Goal: Task Accomplishment & Management: Complete application form

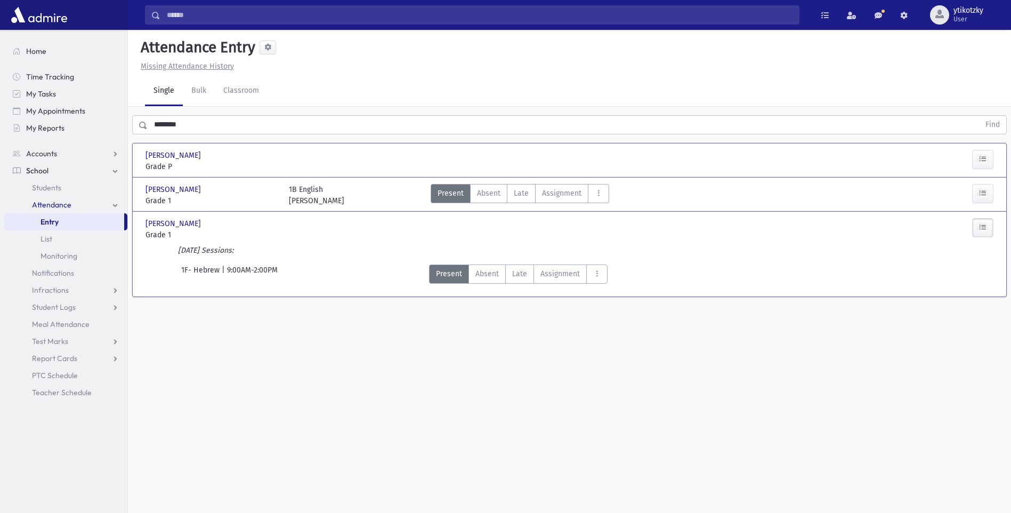
click at [275, 126] on input "********" at bounding box center [564, 124] width 832 height 19
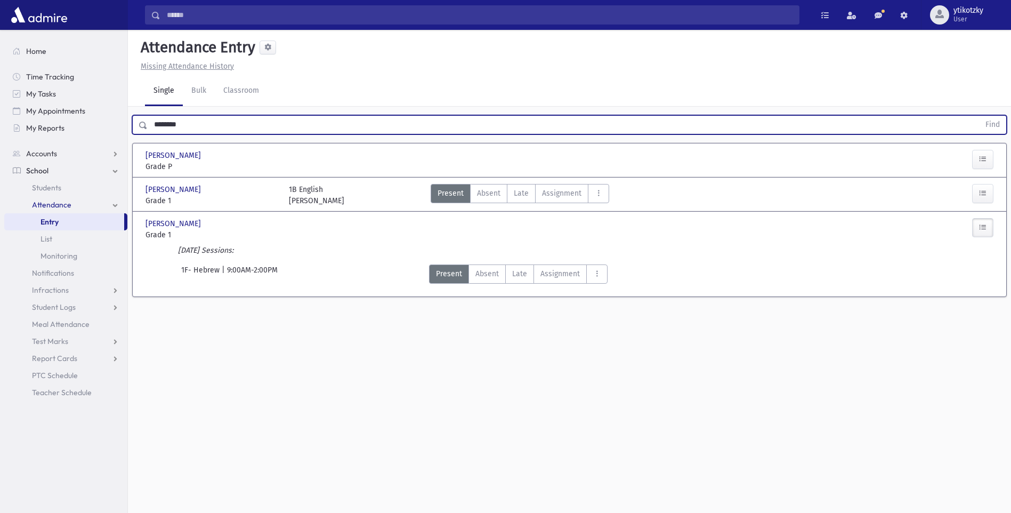
click at [979, 116] on button "Find" at bounding box center [992, 125] width 27 height 18
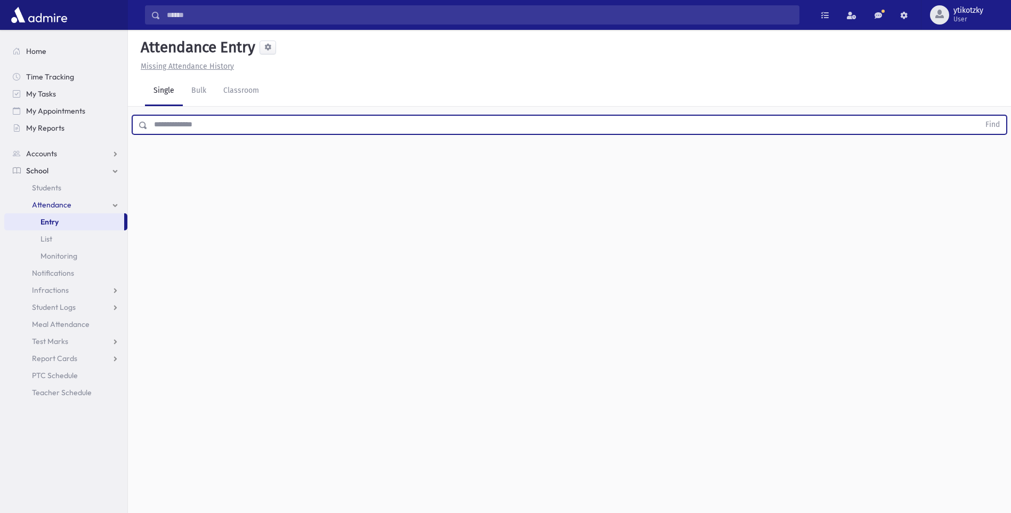
click at [180, 124] on input "text" at bounding box center [564, 124] width 832 height 19
click at [979, 116] on button "Find" at bounding box center [992, 125] width 27 height 18
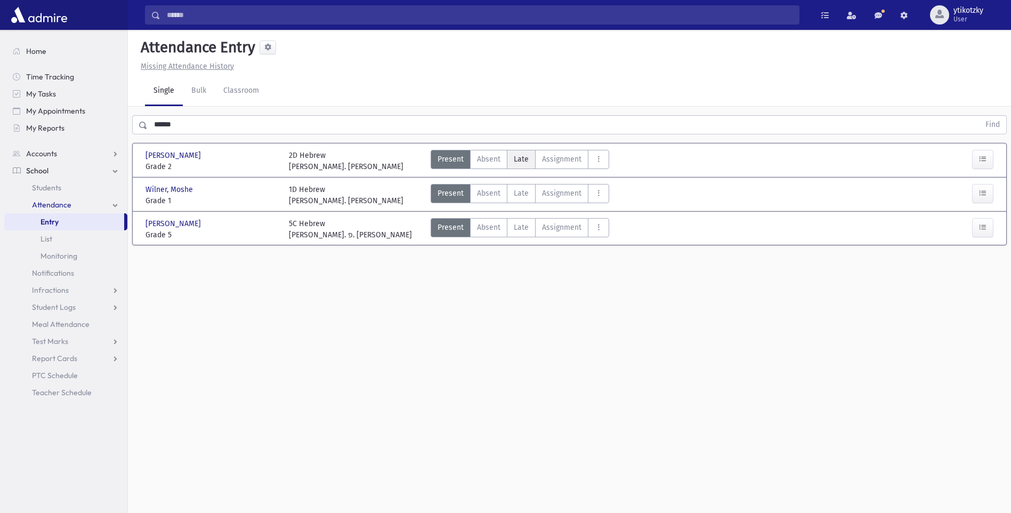
click at [529, 157] on label "Late Late" at bounding box center [521, 159] width 29 height 19
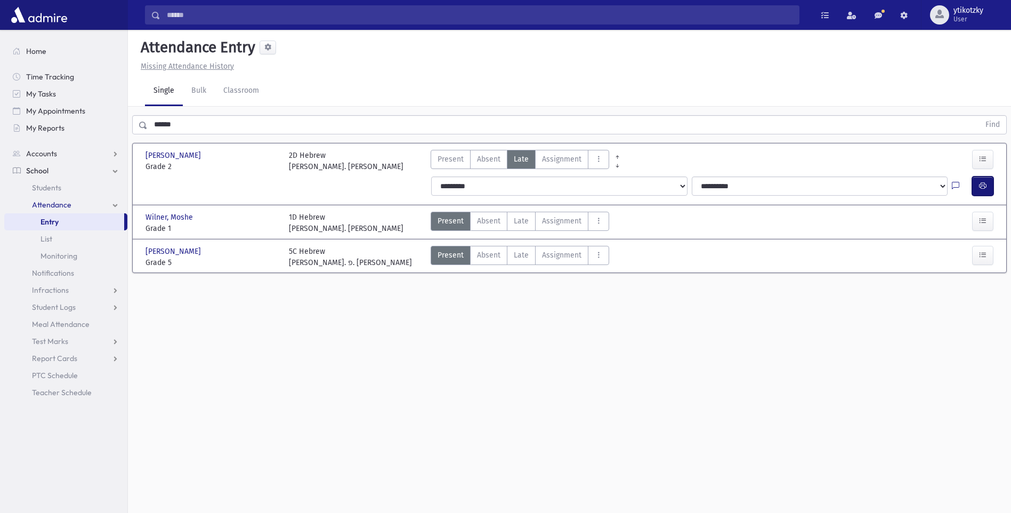
click at [979, 188] on icon "button" at bounding box center [982, 185] width 7 height 9
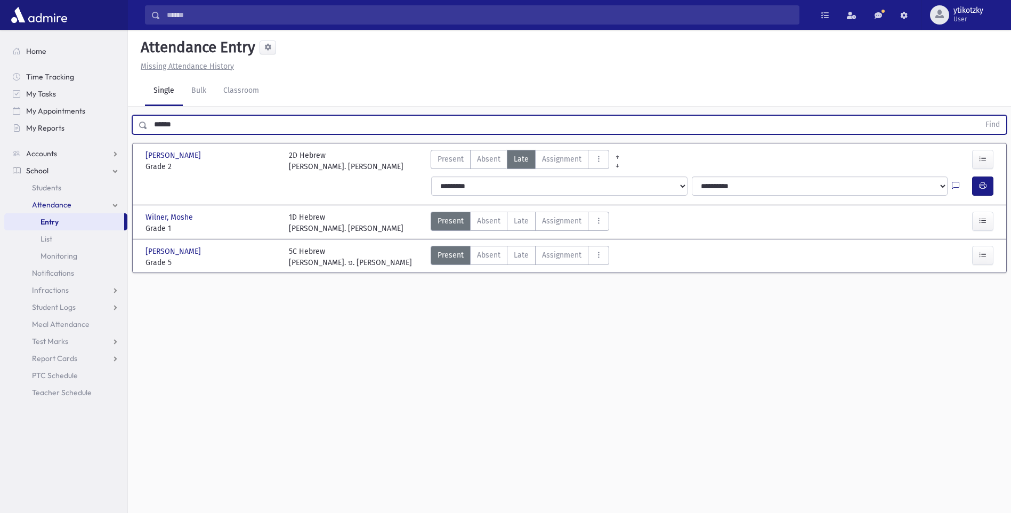
drag, startPoint x: 187, startPoint y: 124, endPoint x: 139, endPoint y: 124, distance: 48.5
click at [139, 124] on div "****** Find" at bounding box center [569, 124] width 874 height 19
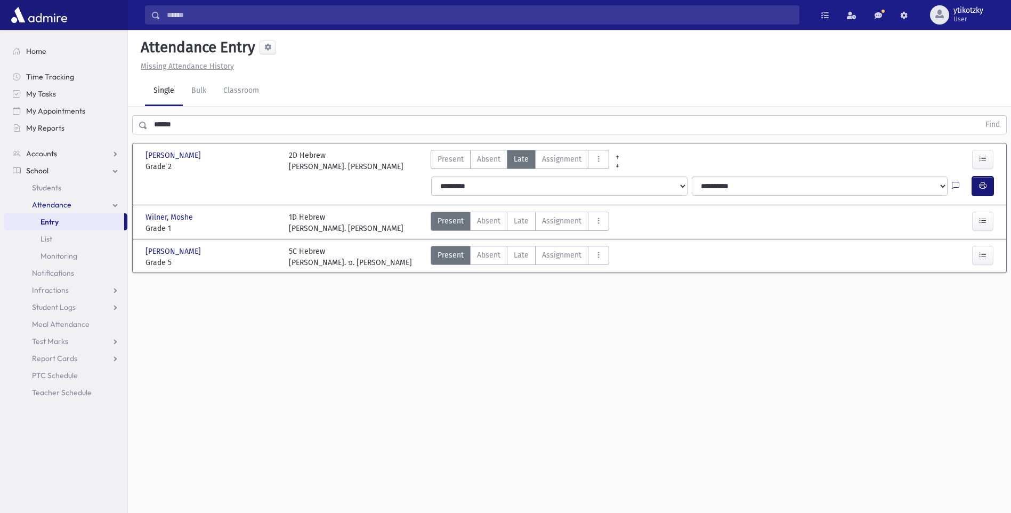
click at [976, 177] on button "button" at bounding box center [982, 185] width 21 height 19
click at [986, 185] on button "button" at bounding box center [982, 185] width 21 height 19
click at [979, 188] on icon "button" at bounding box center [982, 185] width 7 height 9
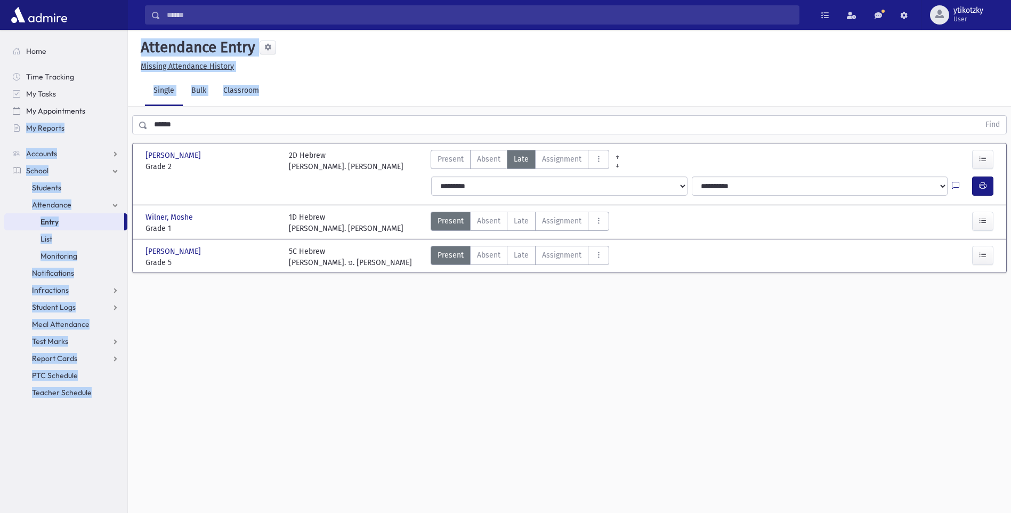
drag, startPoint x: 183, startPoint y: 136, endPoint x: 127, endPoint y: 118, distance: 59.2
click at [127, 118] on div "Search Results All Accounts" at bounding box center [505, 268] width 1011 height 537
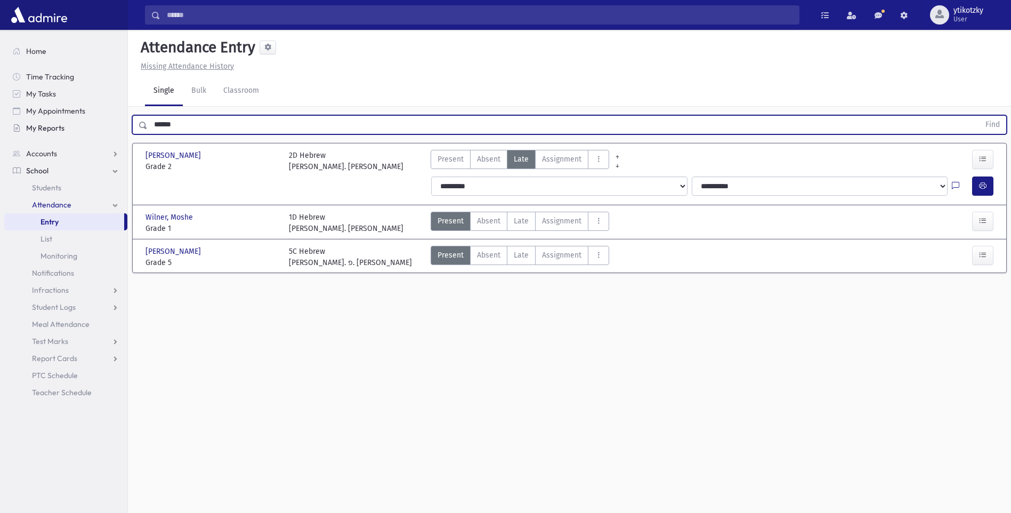
drag, startPoint x: 127, startPoint y: 118, endPoint x: 119, endPoint y: 133, distance: 16.5
click at [121, 133] on div "Search Results All Accounts" at bounding box center [505, 268] width 1011 height 537
click at [979, 116] on button "Find" at bounding box center [992, 125] width 27 height 18
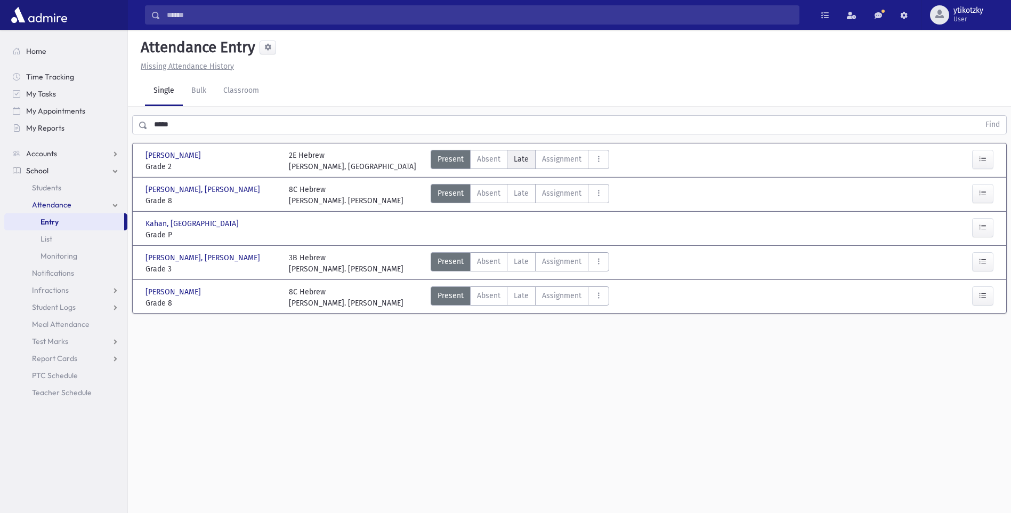
click at [521, 150] on label "Late Late" at bounding box center [521, 159] width 29 height 19
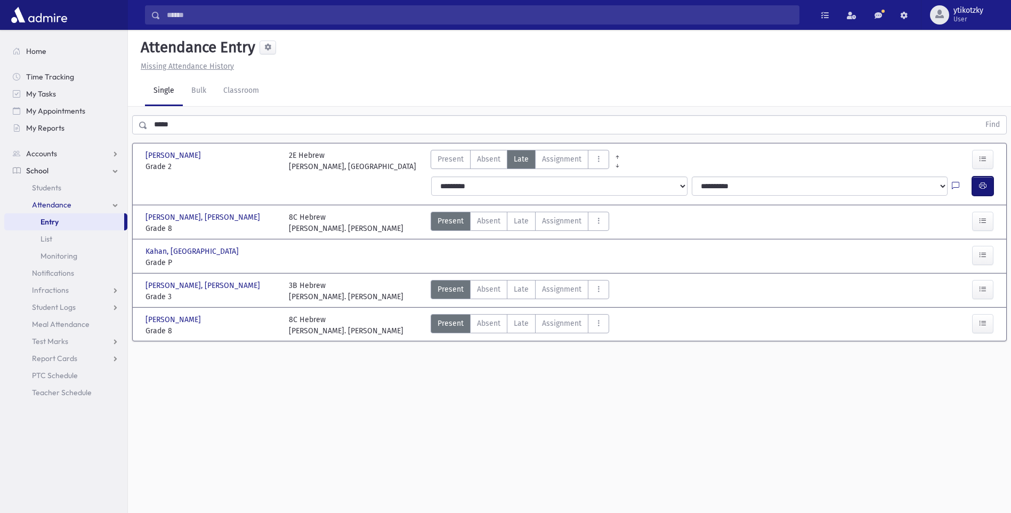
click at [979, 182] on button "button" at bounding box center [982, 185] width 21 height 19
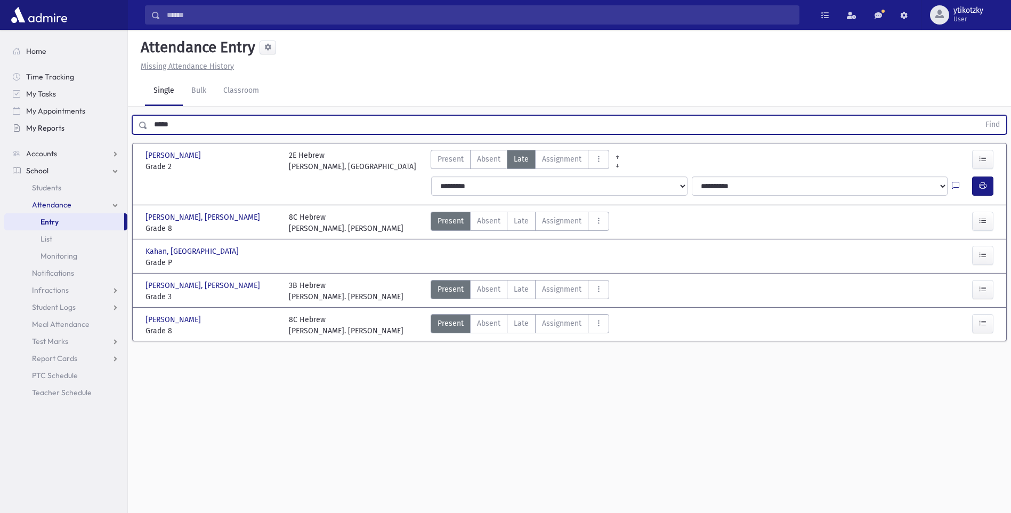
drag, startPoint x: 172, startPoint y: 120, endPoint x: 126, endPoint y: 120, distance: 45.8
click at [126, 120] on div "Search Results All Accounts" at bounding box center [505, 268] width 1011 height 537
click at [979, 116] on button "Find" at bounding box center [992, 125] width 27 height 18
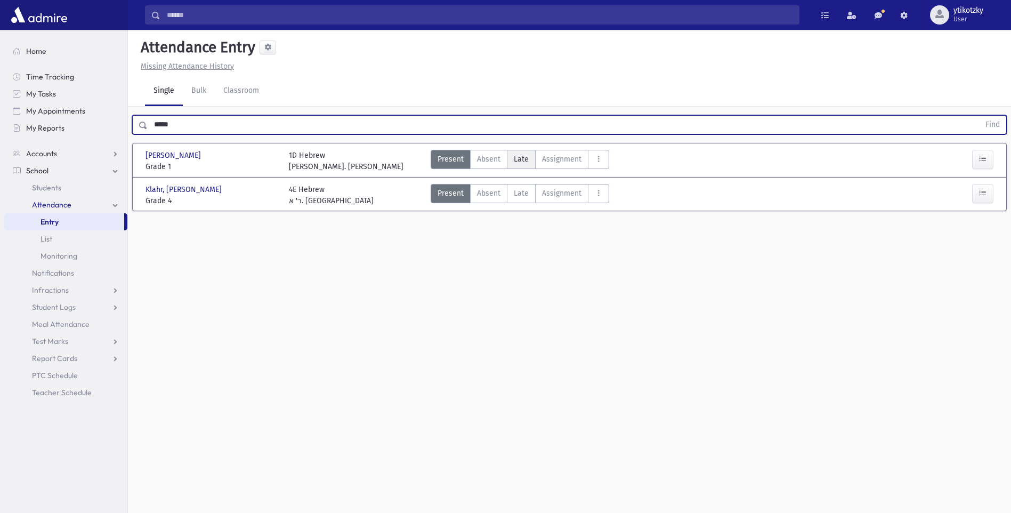
click at [529, 158] on label "Late Late" at bounding box center [521, 159] width 29 height 19
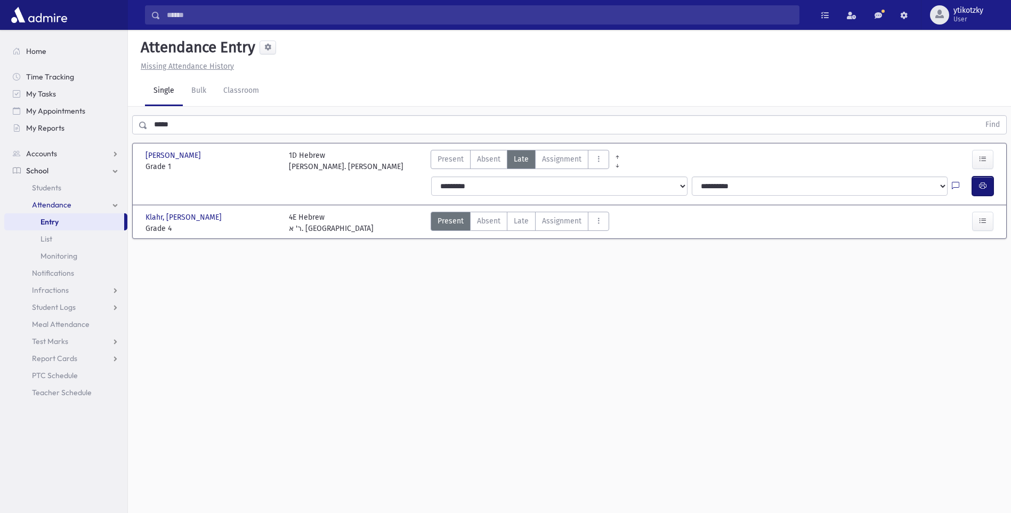
click at [990, 187] on button "button" at bounding box center [982, 185] width 21 height 19
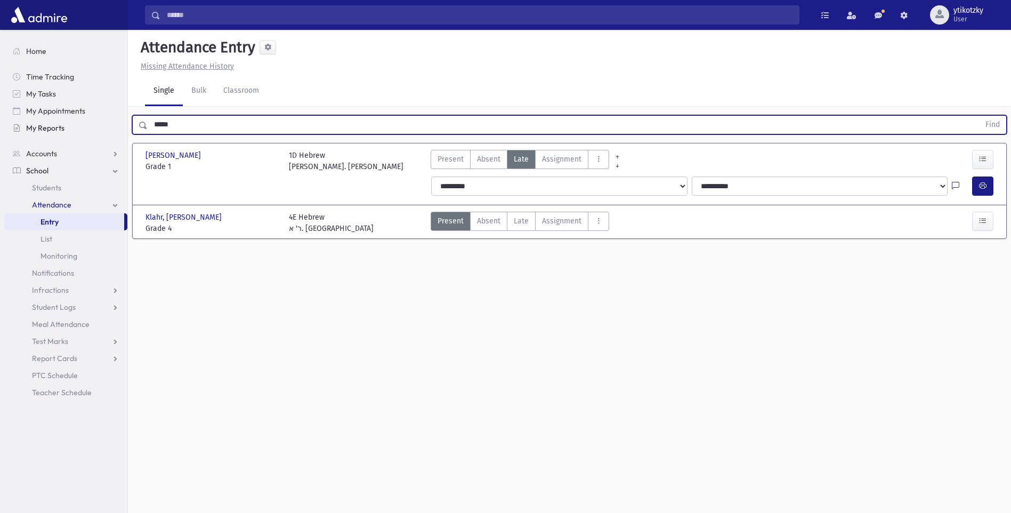
drag, startPoint x: 161, startPoint y: 124, endPoint x: 47, endPoint y: 130, distance: 114.8
click at [47, 130] on div "Search Results All Accounts" at bounding box center [505, 268] width 1011 height 537
click at [979, 116] on button "Find" at bounding box center [992, 125] width 27 height 18
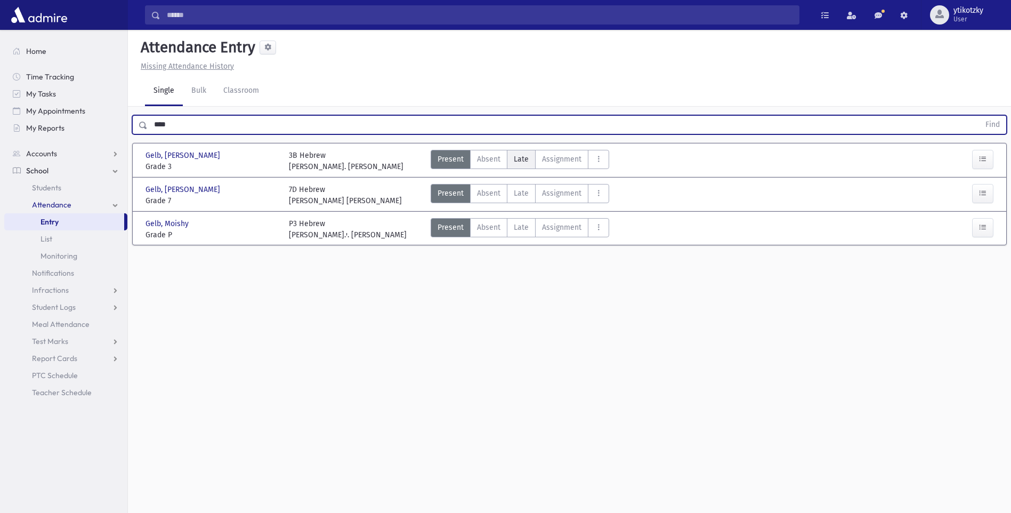
click at [523, 162] on span "Late" at bounding box center [521, 158] width 15 height 11
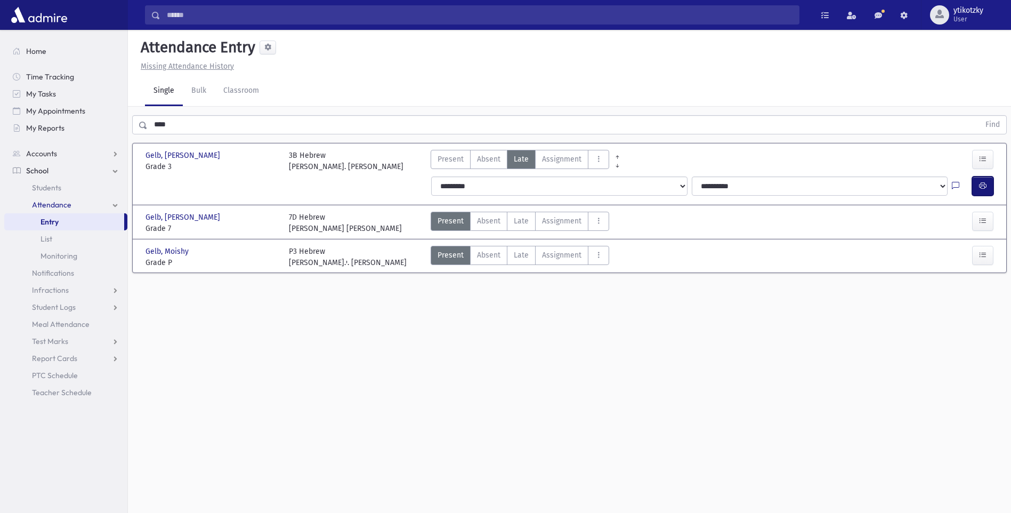
click at [979, 179] on button "button" at bounding box center [982, 185] width 21 height 19
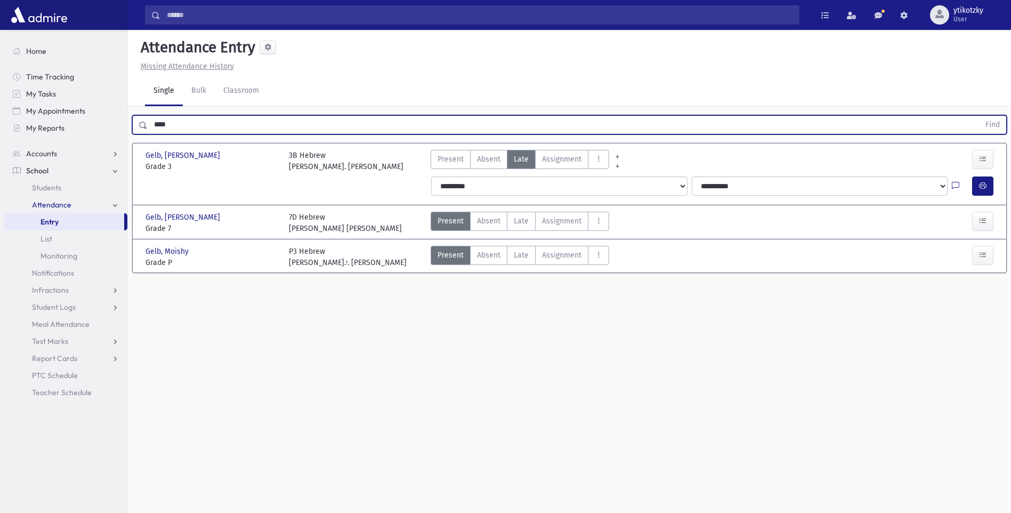
drag, startPoint x: 189, startPoint y: 122, endPoint x: 128, endPoint y: 123, distance: 60.8
click at [128, 123] on div "**** Find" at bounding box center [569, 123] width 883 height 32
click at [979, 116] on button "Find" at bounding box center [992, 125] width 27 height 18
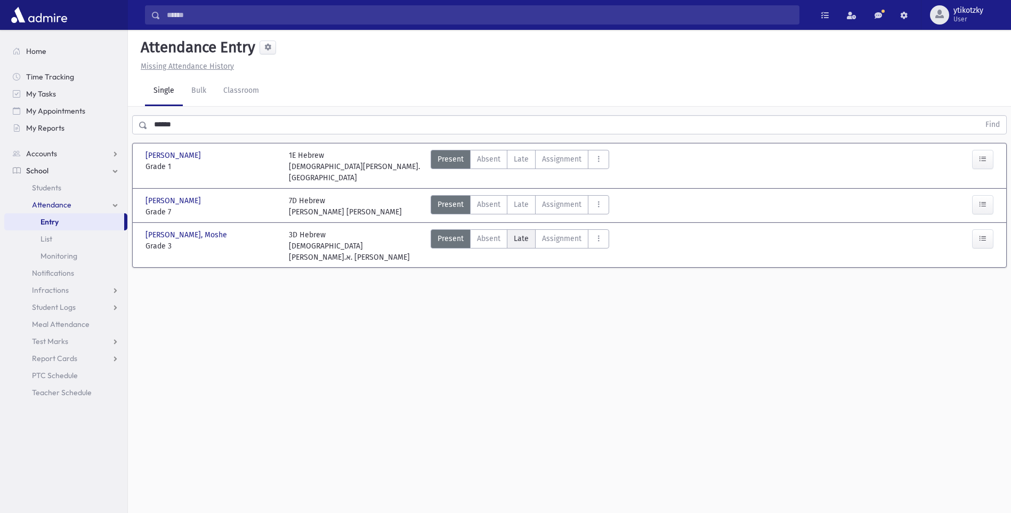
click at [532, 229] on label "Late Late" at bounding box center [521, 238] width 29 height 19
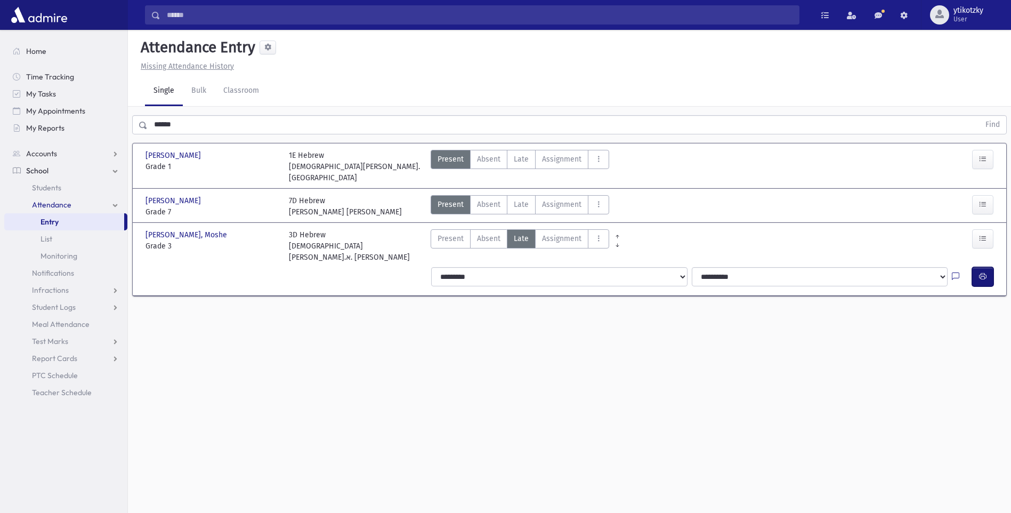
click at [984, 272] on icon "button" at bounding box center [982, 276] width 7 height 9
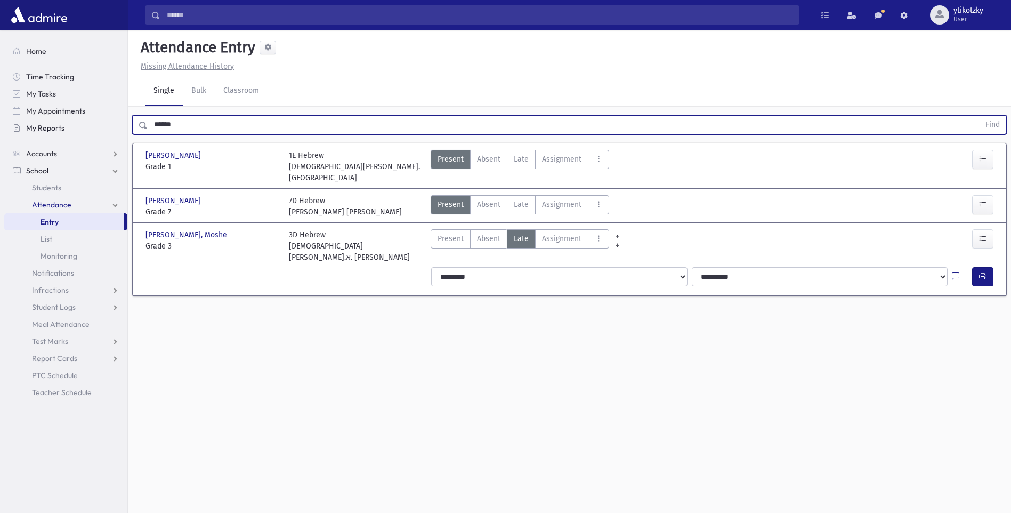
drag, startPoint x: 197, startPoint y: 123, endPoint x: 92, endPoint y: 124, distance: 105.5
click at [92, 124] on div "Search Results All Accounts" at bounding box center [505, 268] width 1011 height 537
click at [979, 116] on button "Find" at bounding box center [992, 125] width 27 height 18
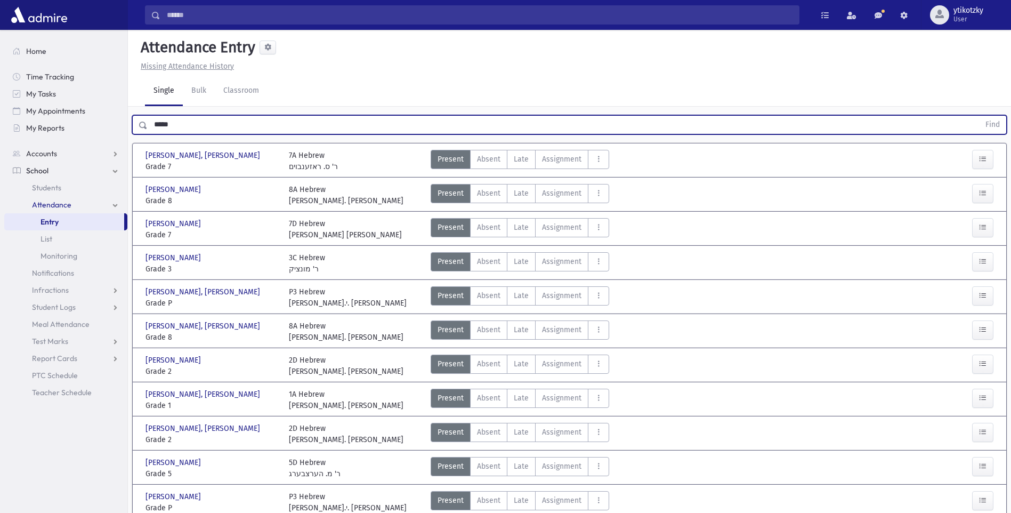
scroll to position [53, 0]
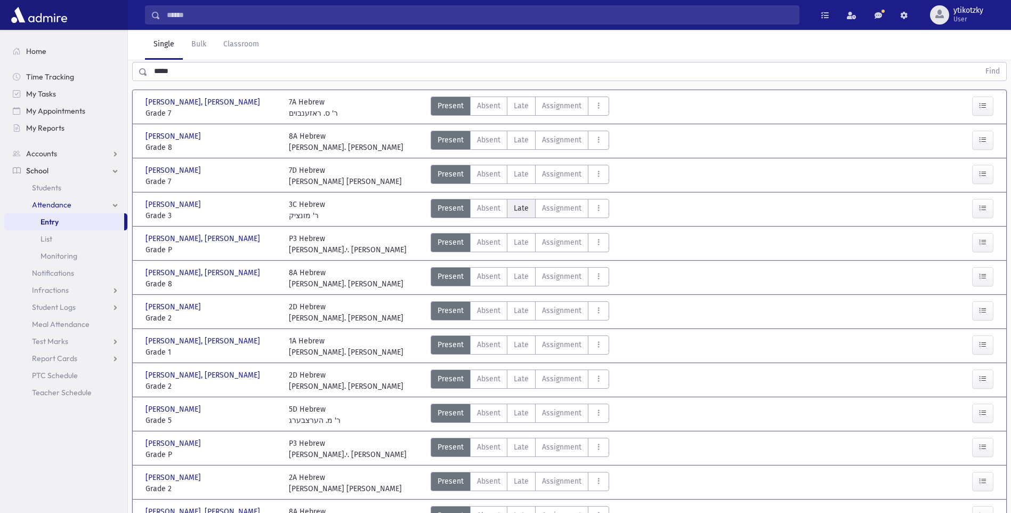
click at [520, 209] on span "Late" at bounding box center [521, 208] width 15 height 11
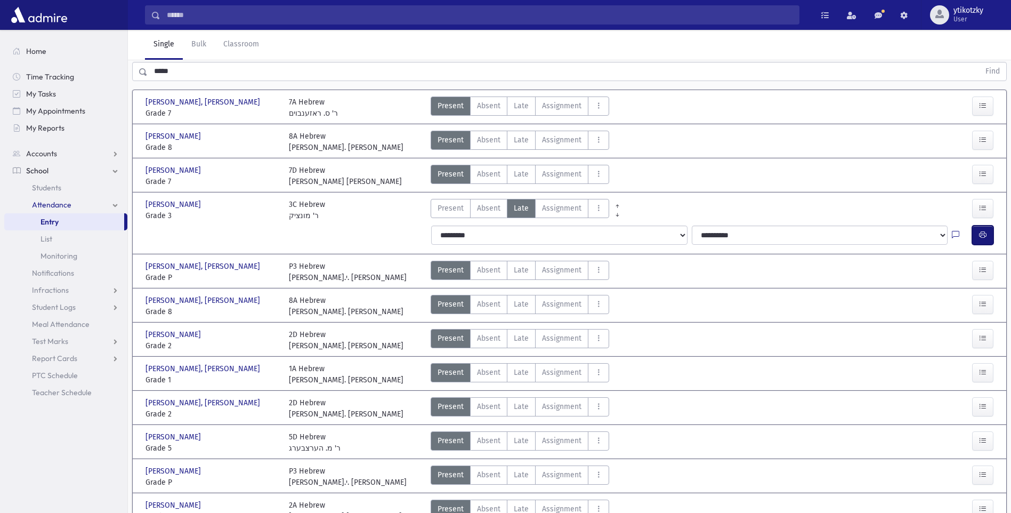
click at [992, 231] on button "button" at bounding box center [982, 234] width 21 height 19
drag, startPoint x: 511, startPoint y: 339, endPoint x: 570, endPoint y: 331, distance: 59.7
click at [512, 339] on label "Late Late" at bounding box center [521, 338] width 29 height 19
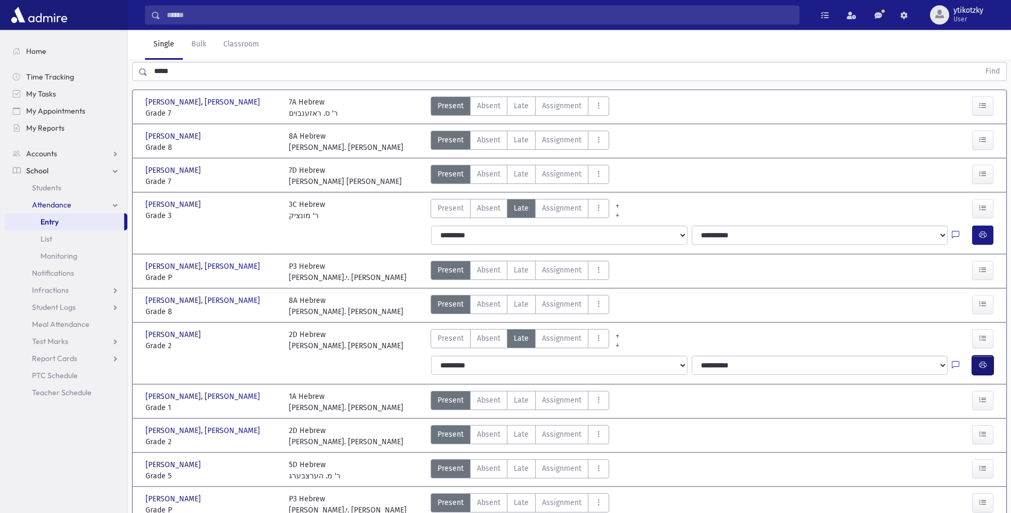
click at [987, 373] on button "button" at bounding box center [982, 364] width 21 height 19
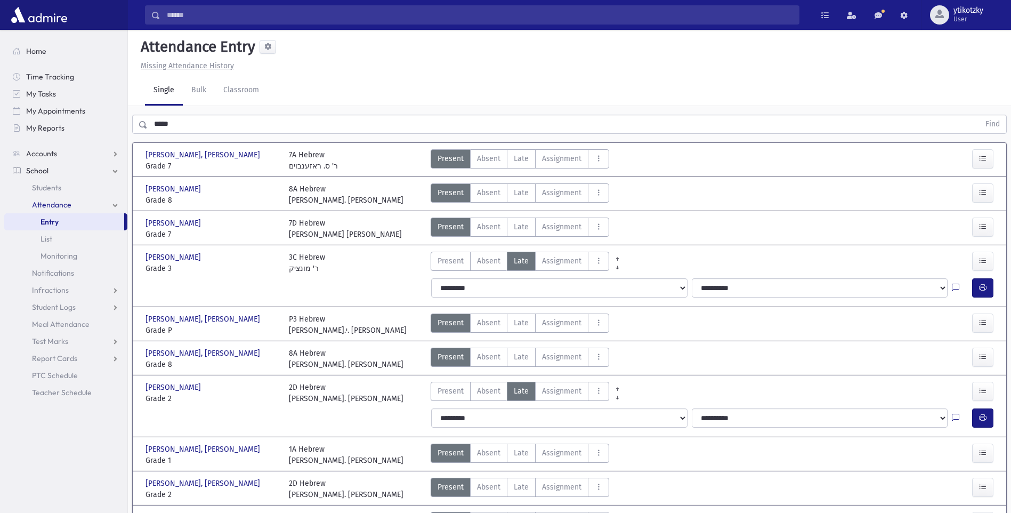
scroll to position [0, 0]
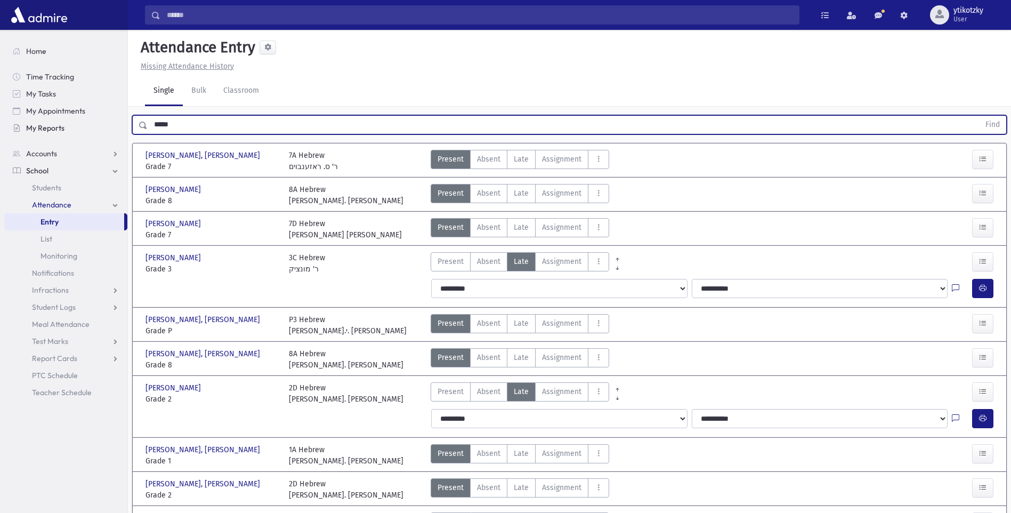
drag, startPoint x: 171, startPoint y: 128, endPoint x: 100, endPoint y: 126, distance: 70.4
click at [98, 128] on div "Search Results All Accounts" at bounding box center [505, 408] width 1011 height 817
click at [979, 116] on button "Find" at bounding box center [992, 125] width 27 height 18
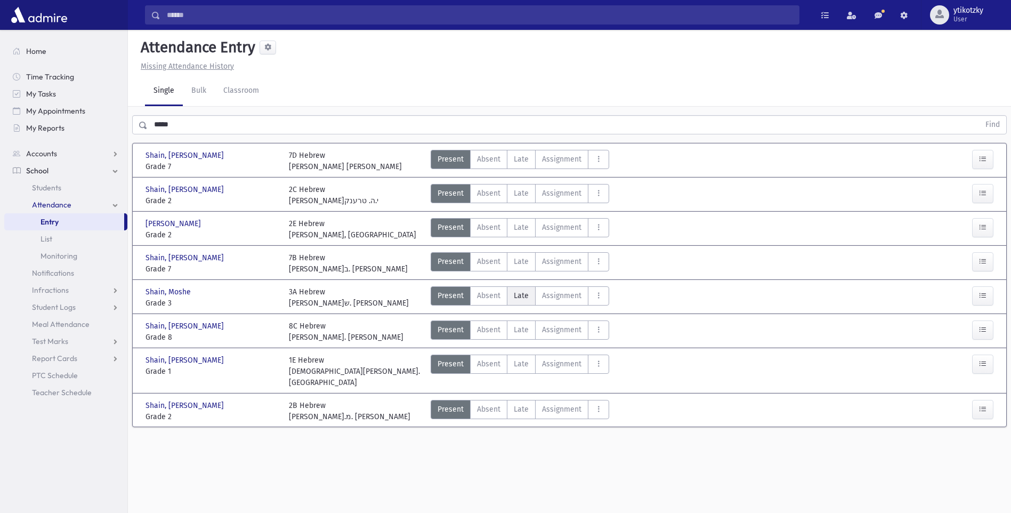
click at [511, 290] on label "Late Late" at bounding box center [521, 295] width 29 height 19
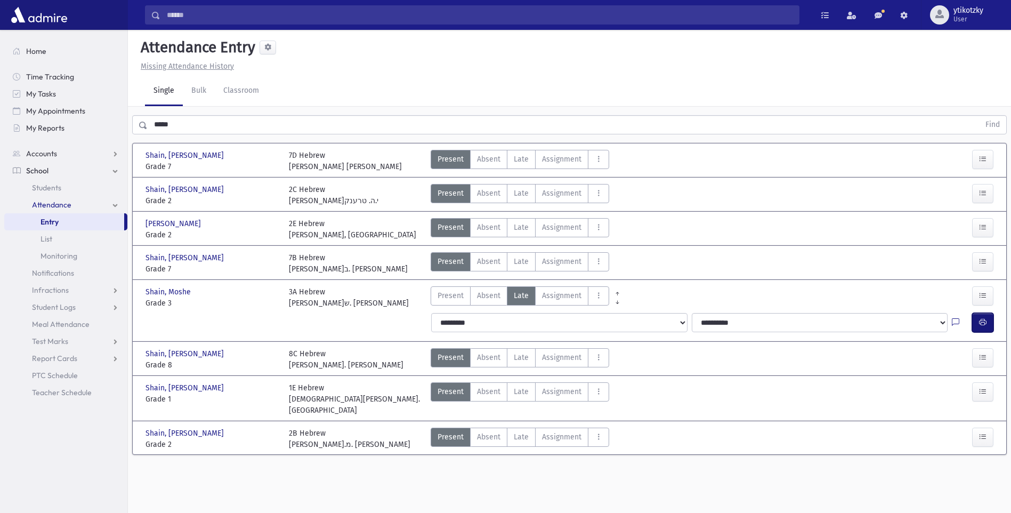
click at [991, 327] on button "button" at bounding box center [982, 322] width 21 height 19
click at [530, 229] on label "Late Late" at bounding box center [521, 227] width 29 height 19
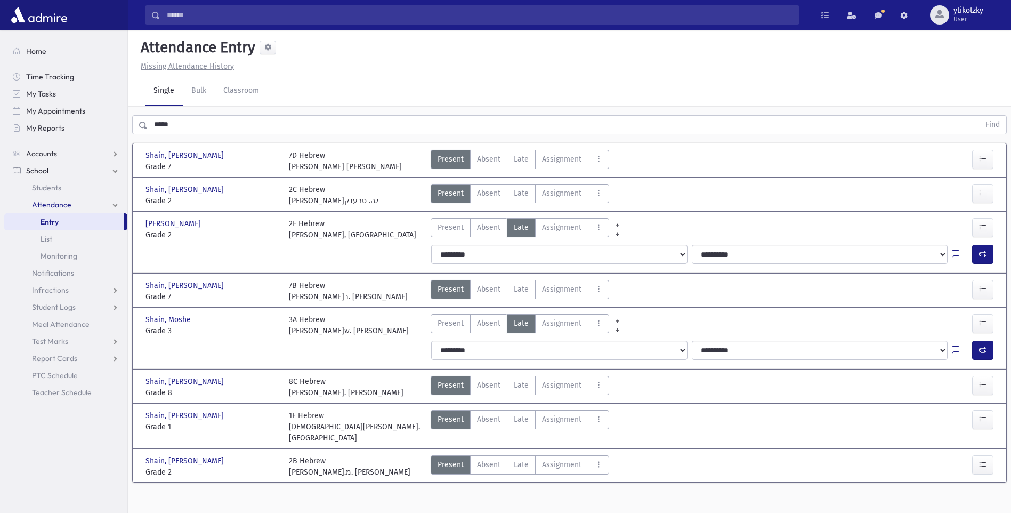
click at [996, 258] on div at bounding box center [985, 254] width 26 height 19
click at [982, 258] on span "button" at bounding box center [982, 253] width 7 height 9
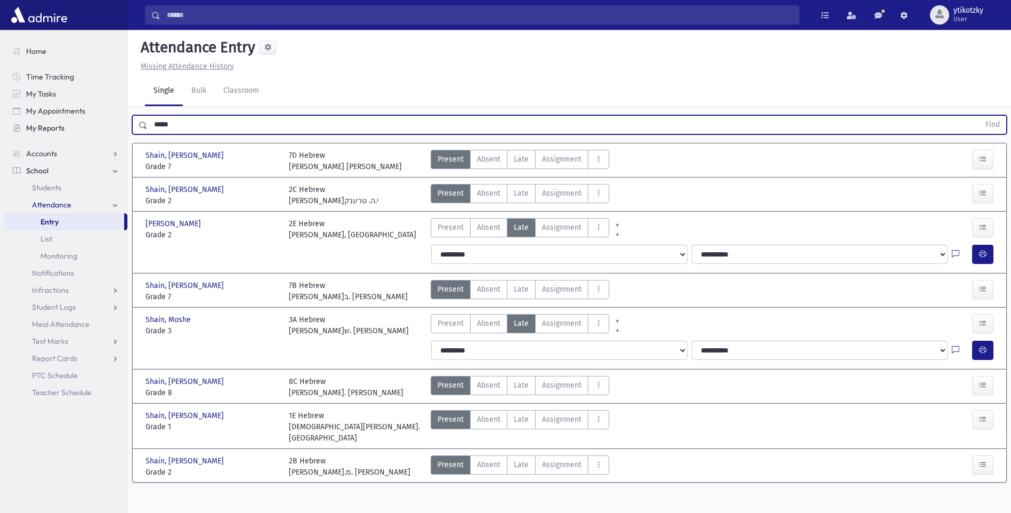
drag, startPoint x: 124, startPoint y: 123, endPoint x: 77, endPoint y: 123, distance: 46.9
click at [77, 123] on div "Search Results All Accounts" at bounding box center [505, 268] width 1011 height 537
click at [979, 116] on button "Find" at bounding box center [992, 125] width 27 height 18
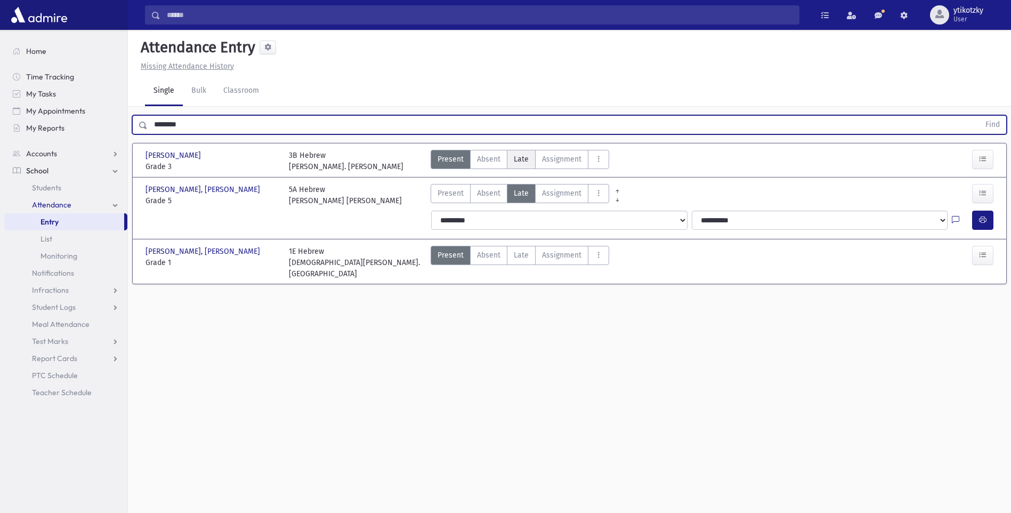
click at [519, 162] on span "Late" at bounding box center [521, 158] width 15 height 11
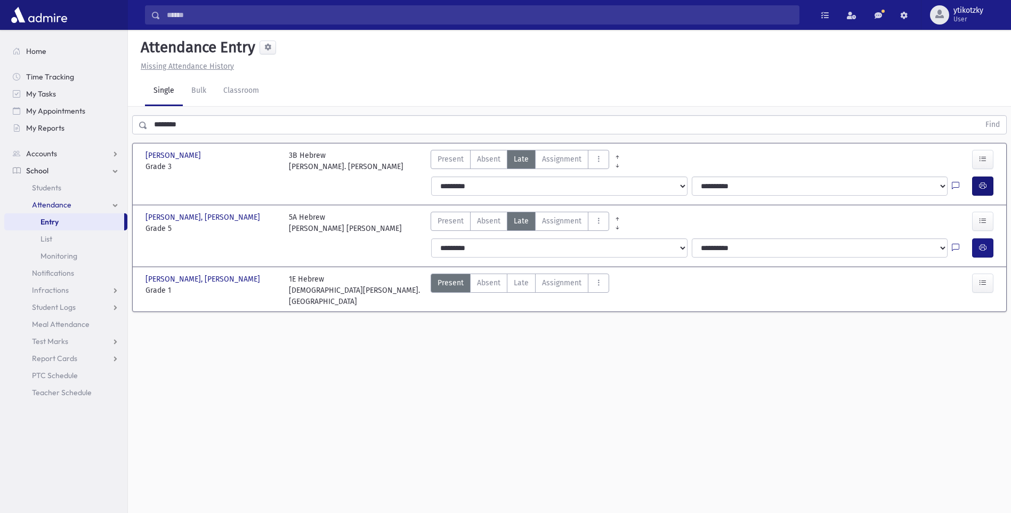
click at [988, 183] on div at bounding box center [985, 185] width 26 height 19
drag, startPoint x: 981, startPoint y: 184, endPoint x: 952, endPoint y: 188, distance: 28.5
click at [979, 185] on icon "button" at bounding box center [982, 185] width 7 height 9
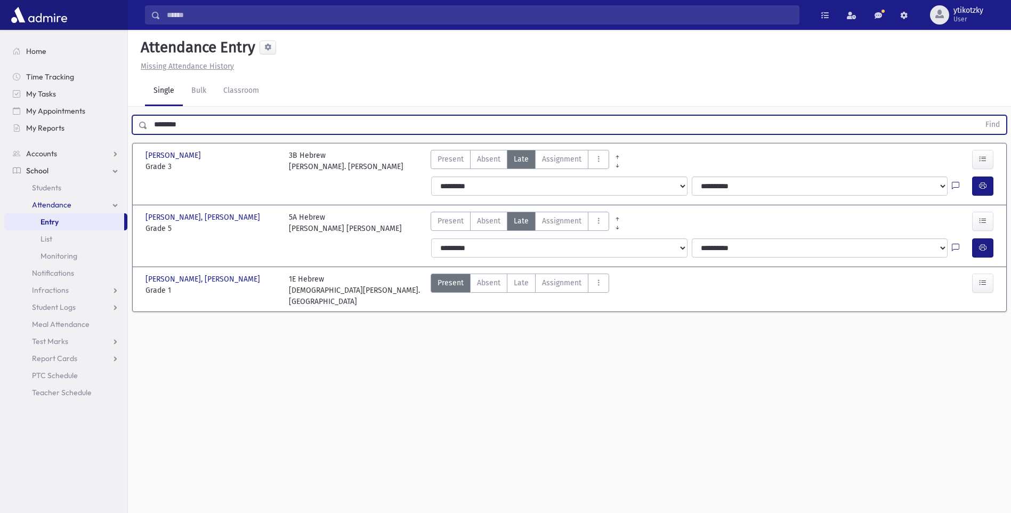
drag, startPoint x: 186, startPoint y: 128, endPoint x: 150, endPoint y: 131, distance: 36.3
click at [150, 131] on input "********" at bounding box center [564, 124] width 832 height 19
click at [979, 116] on button "Find" at bounding box center [992, 125] width 27 height 18
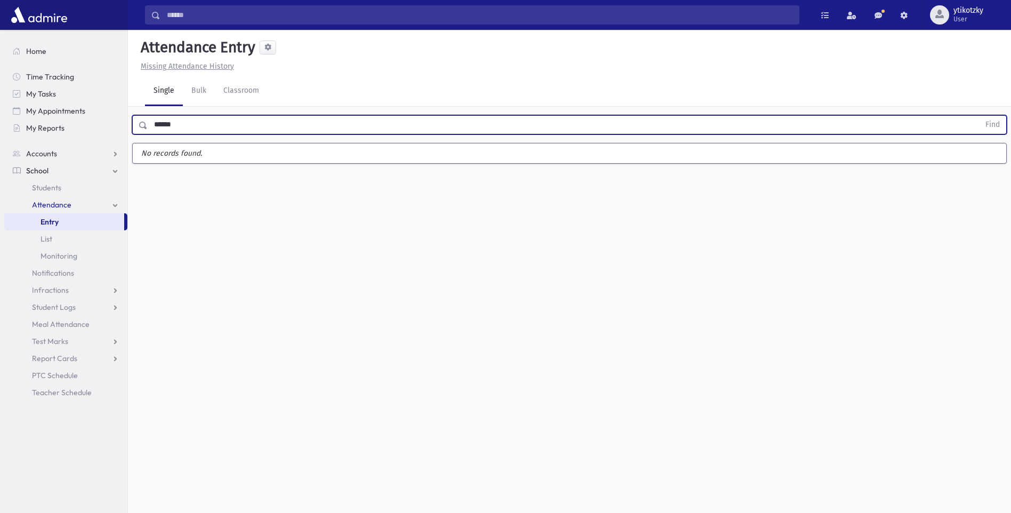
click at [979, 116] on button "Find" at bounding box center [992, 125] width 27 height 18
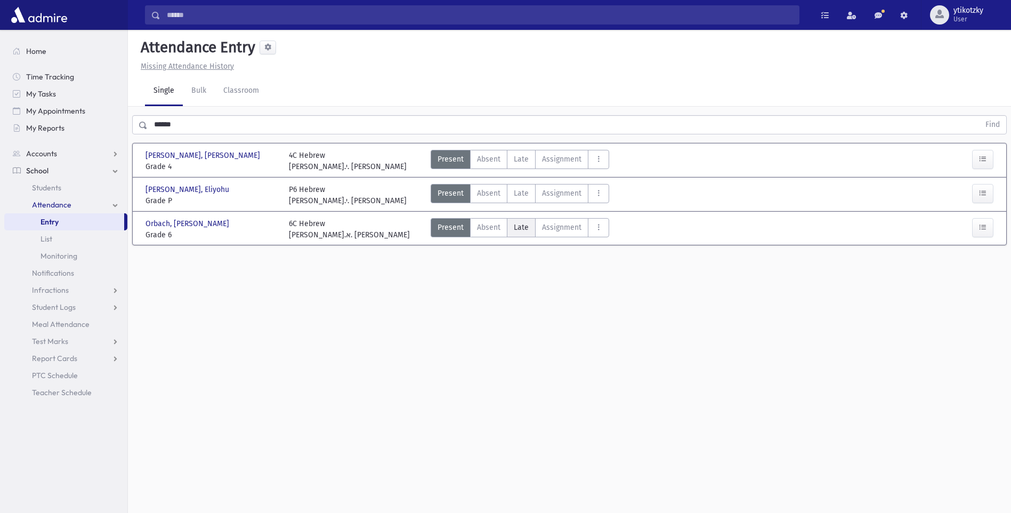
click at [510, 229] on label "Late Late" at bounding box center [521, 227] width 29 height 19
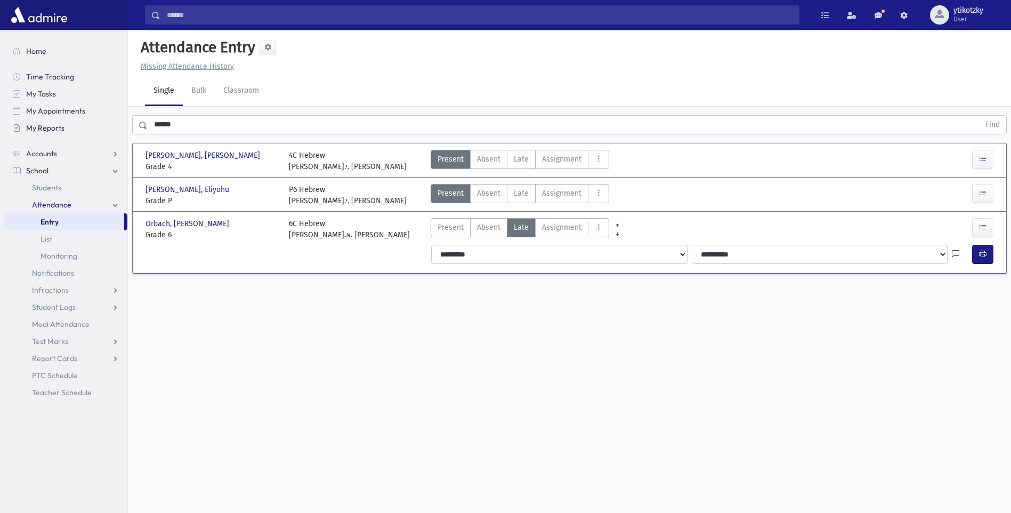
drag, startPoint x: 188, startPoint y: 128, endPoint x: 45, endPoint y: 123, distance: 142.9
click at [45, 123] on div "Search Results All Accounts" at bounding box center [505, 268] width 1011 height 537
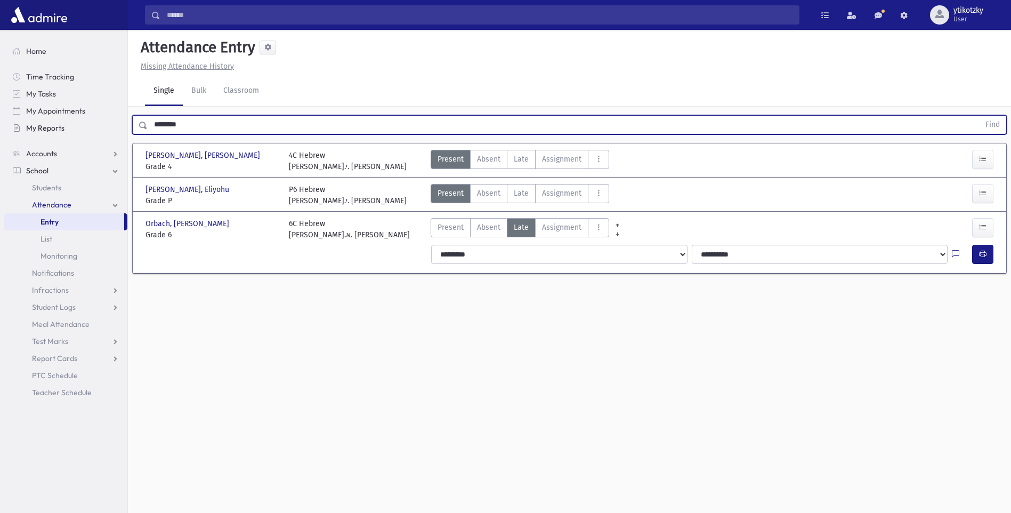
click at [979, 116] on button "Find" at bounding box center [992, 125] width 27 height 18
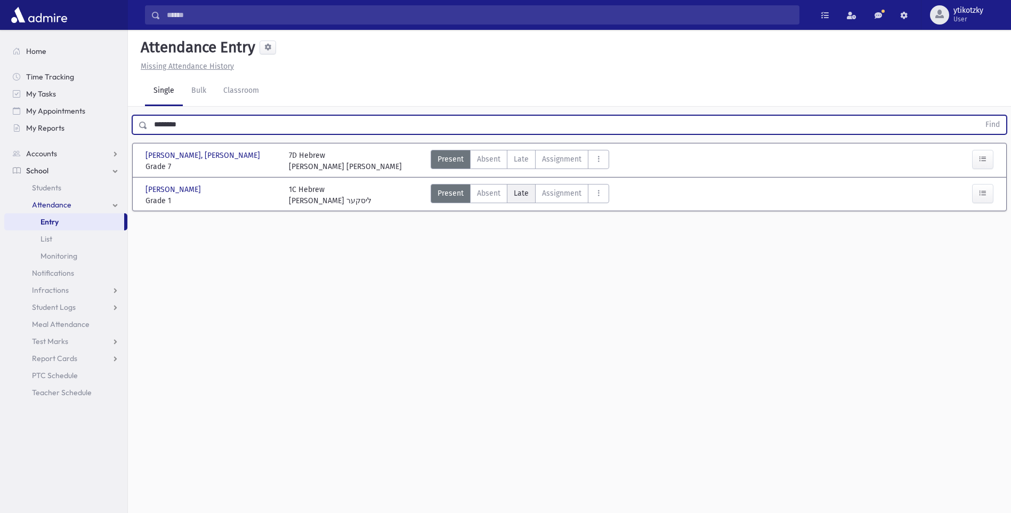
click at [508, 185] on label "Late Late" at bounding box center [521, 193] width 29 height 19
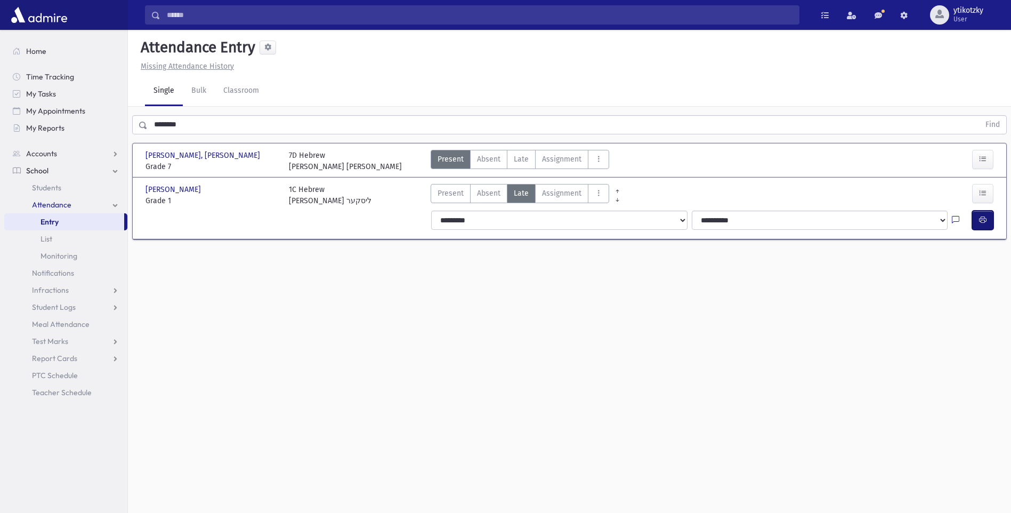
click at [985, 216] on icon "button" at bounding box center [982, 219] width 7 height 9
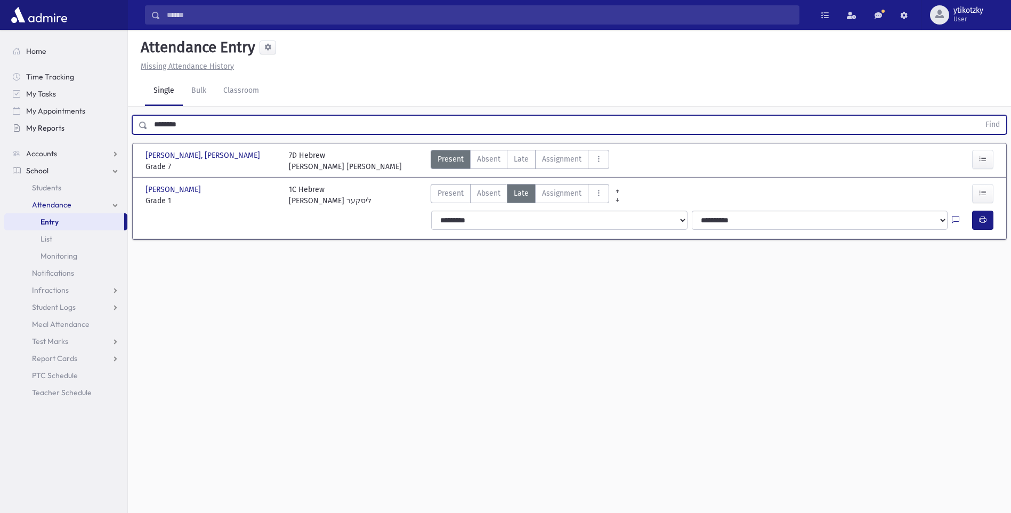
drag, startPoint x: 197, startPoint y: 131, endPoint x: 47, endPoint y: 132, distance: 149.2
click at [46, 132] on div "Search Results All Accounts" at bounding box center [505, 268] width 1011 height 537
type input "*****"
click at [979, 116] on button "Find" at bounding box center [992, 125] width 27 height 18
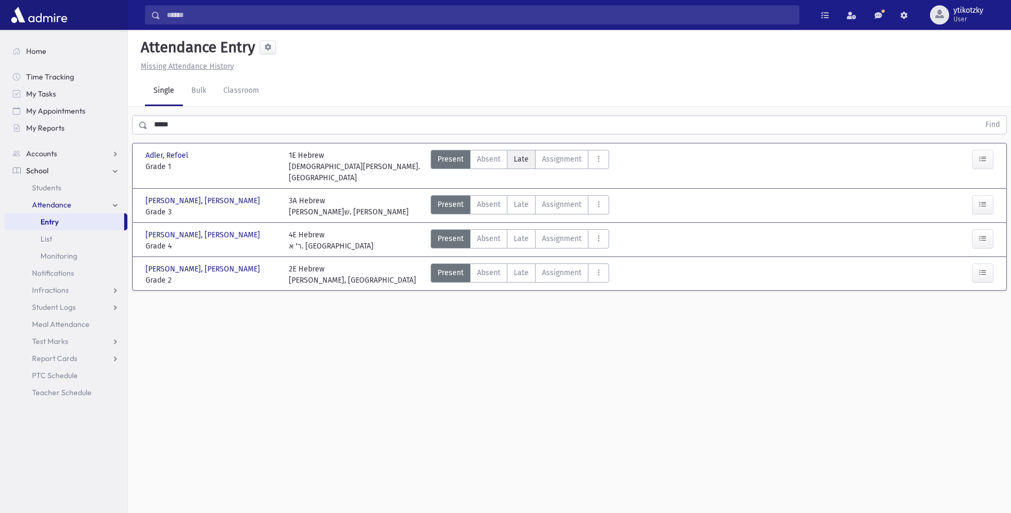
click at [510, 156] on label "Late Late" at bounding box center [521, 159] width 29 height 19
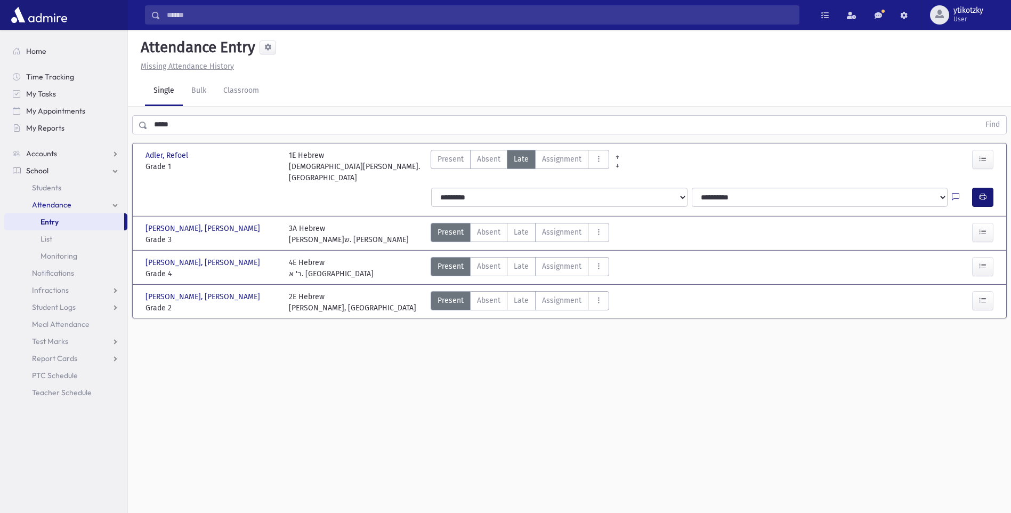
drag, startPoint x: 967, startPoint y: 180, endPoint x: 973, endPoint y: 182, distance: 6.2
click at [968, 188] on div at bounding box center [962, 197] width 20 height 19
click at [978, 188] on button "button" at bounding box center [982, 197] width 21 height 19
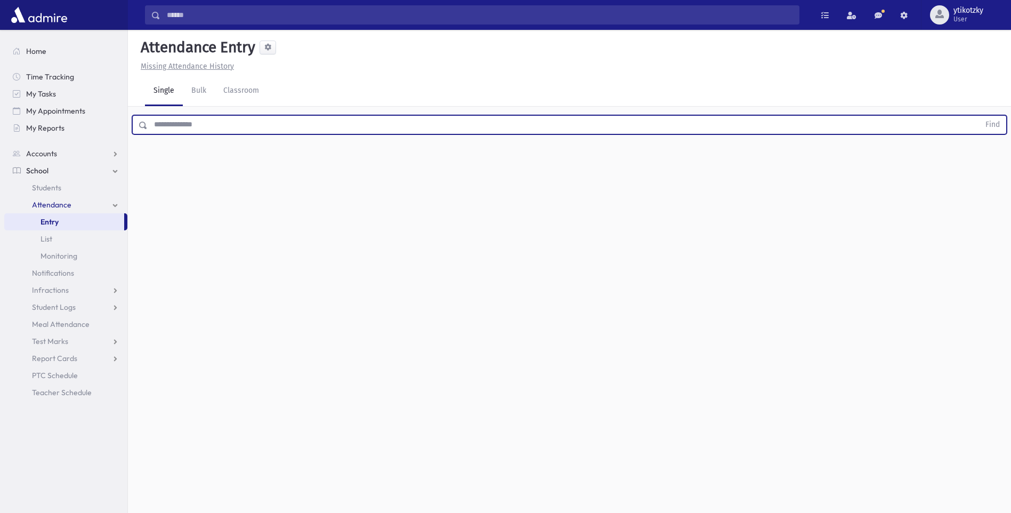
click at [183, 119] on input "text" at bounding box center [564, 124] width 832 height 19
click at [979, 116] on button "Find" at bounding box center [992, 125] width 27 height 18
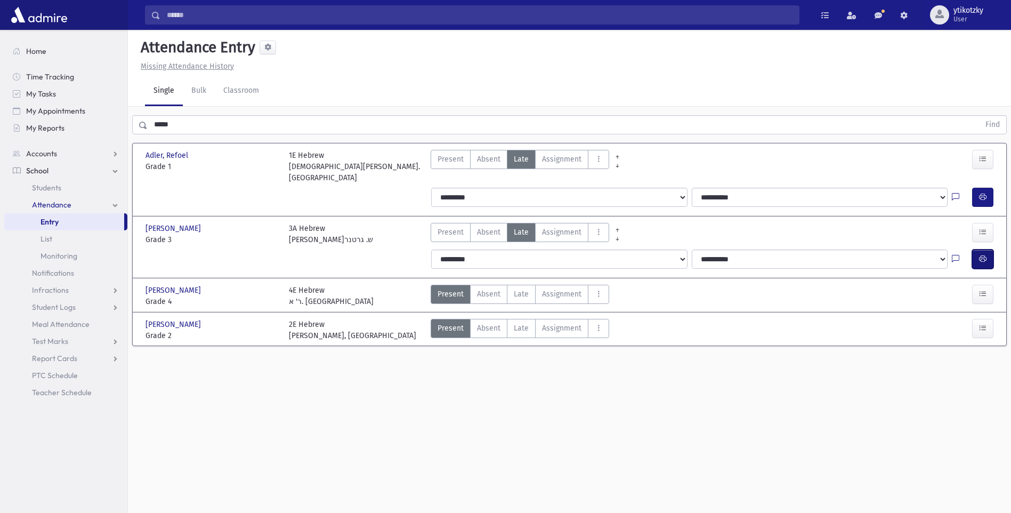
drag, startPoint x: 974, startPoint y: 247, endPoint x: 913, endPoint y: 249, distance: 60.8
click at [974, 249] on button "button" at bounding box center [982, 258] width 21 height 19
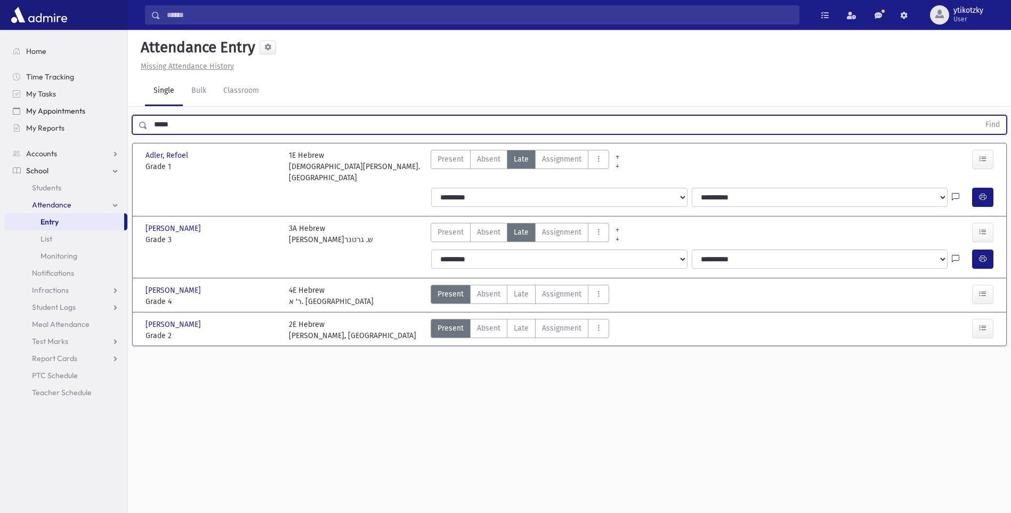
drag, startPoint x: 178, startPoint y: 126, endPoint x: 42, endPoint y: 108, distance: 137.0
click at [42, 108] on div "Search Results All Accounts" at bounding box center [505, 268] width 1011 height 537
click at [979, 116] on button "Find" at bounding box center [992, 125] width 27 height 18
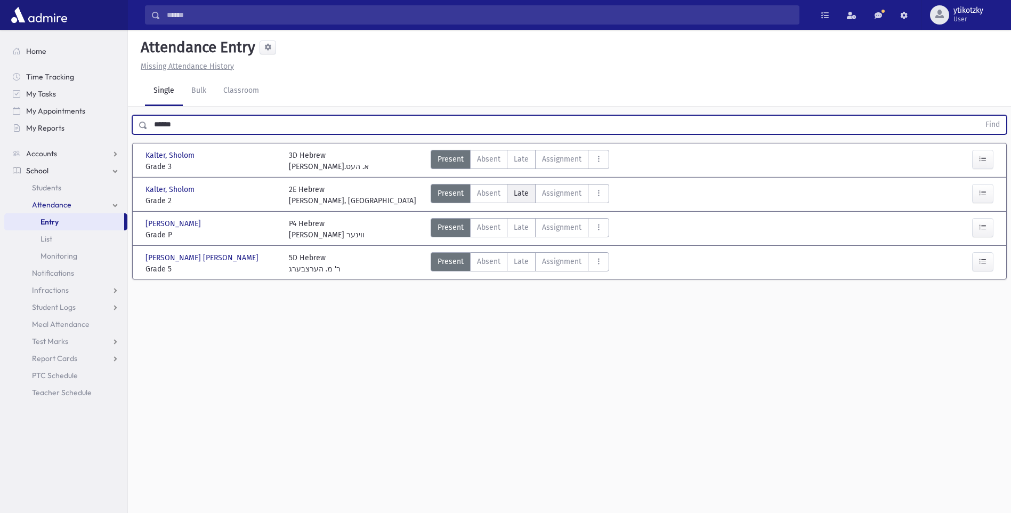
click at [525, 192] on span "Late" at bounding box center [521, 193] width 15 height 11
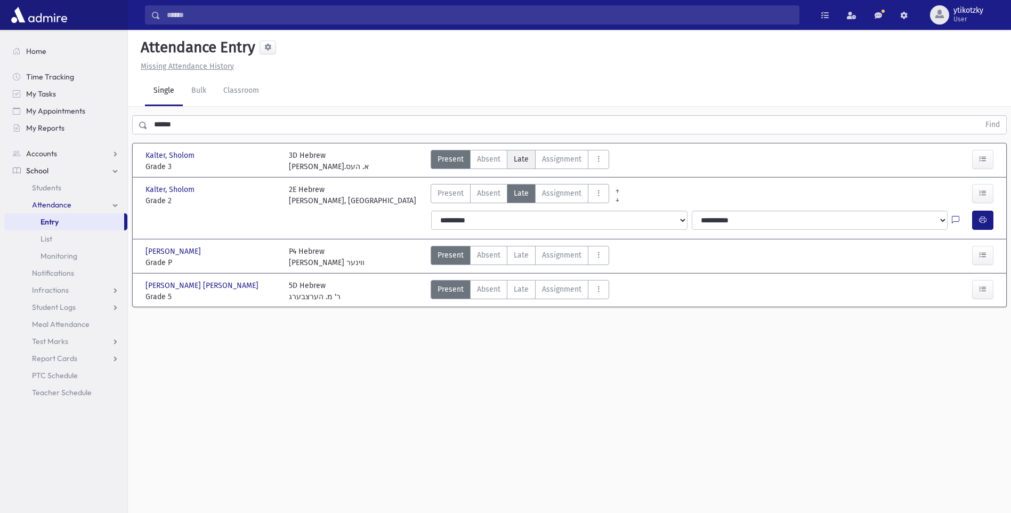
click at [530, 161] on label "Late Late" at bounding box center [521, 159] width 29 height 19
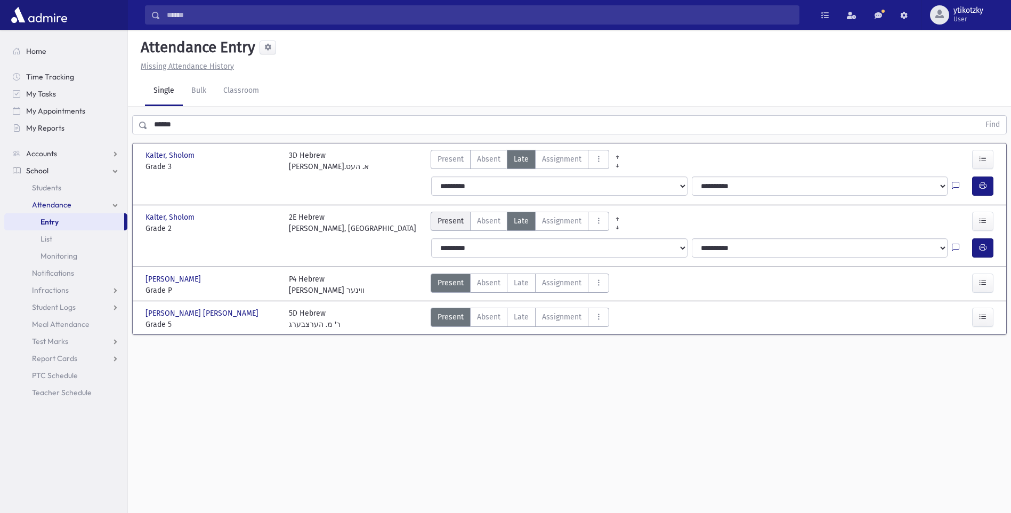
click at [441, 221] on span "Present" at bounding box center [451, 220] width 26 height 11
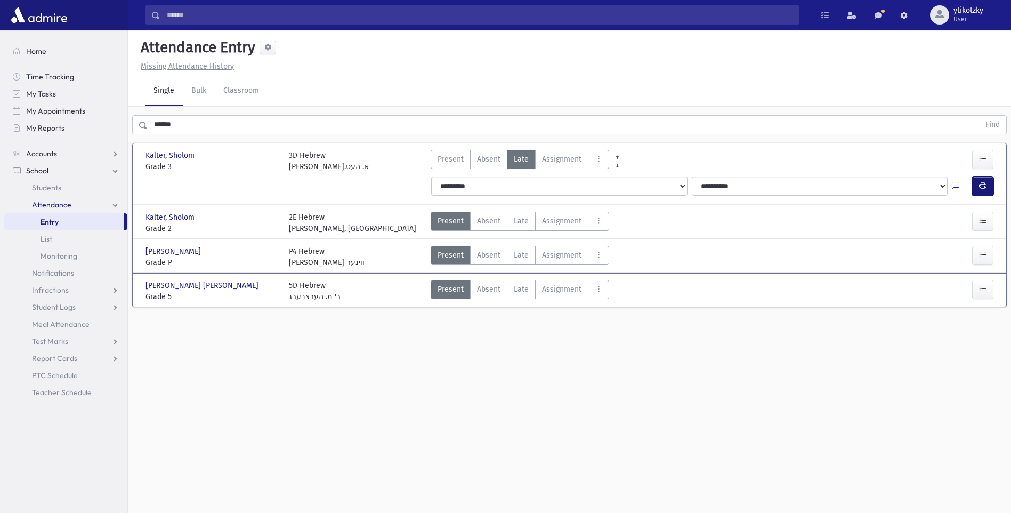
click at [973, 184] on button "button" at bounding box center [982, 185] width 21 height 19
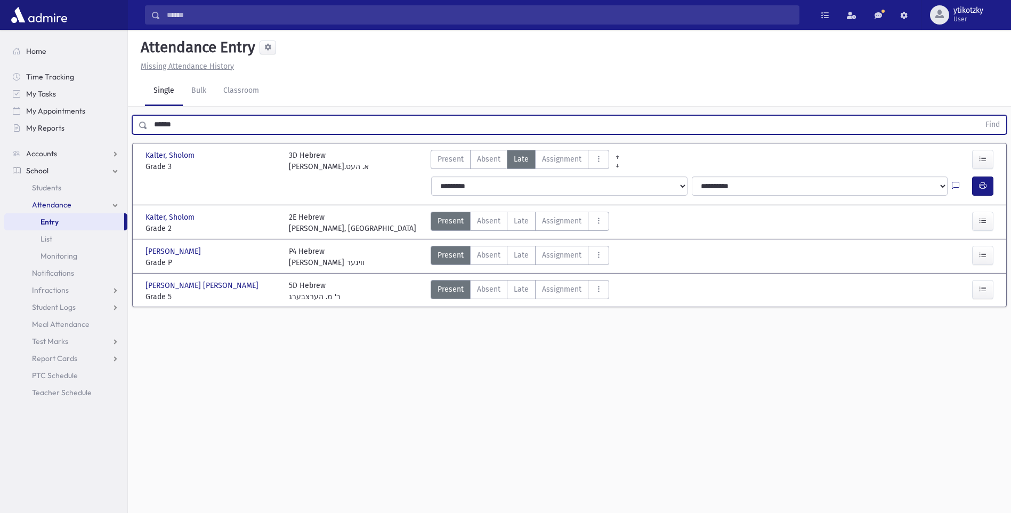
drag, startPoint x: 161, startPoint y: 123, endPoint x: 132, endPoint y: 116, distance: 30.0
click at [132, 123] on div "****** Find" at bounding box center [569, 123] width 883 height 32
click at [979, 116] on button "Find" at bounding box center [992, 125] width 27 height 18
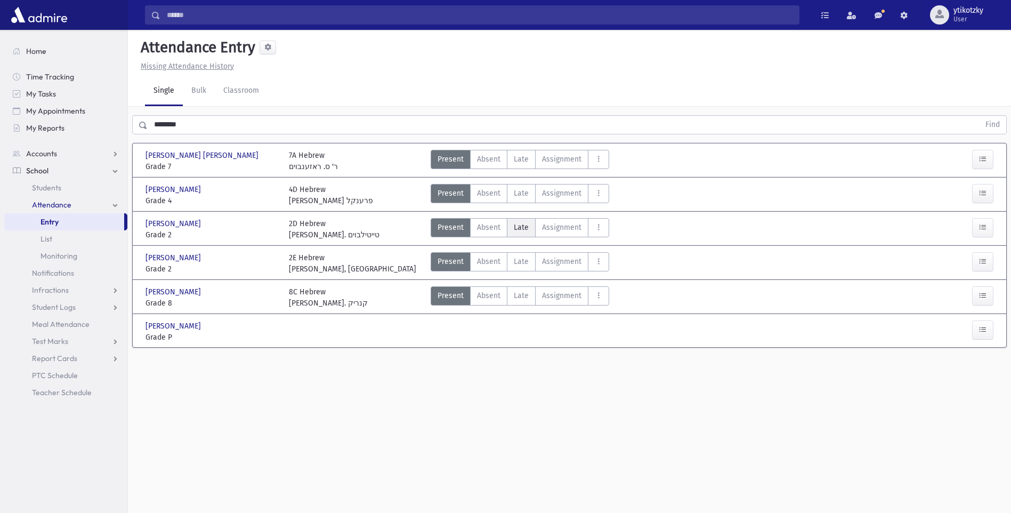
click at [524, 228] on span "Late" at bounding box center [521, 227] width 15 height 11
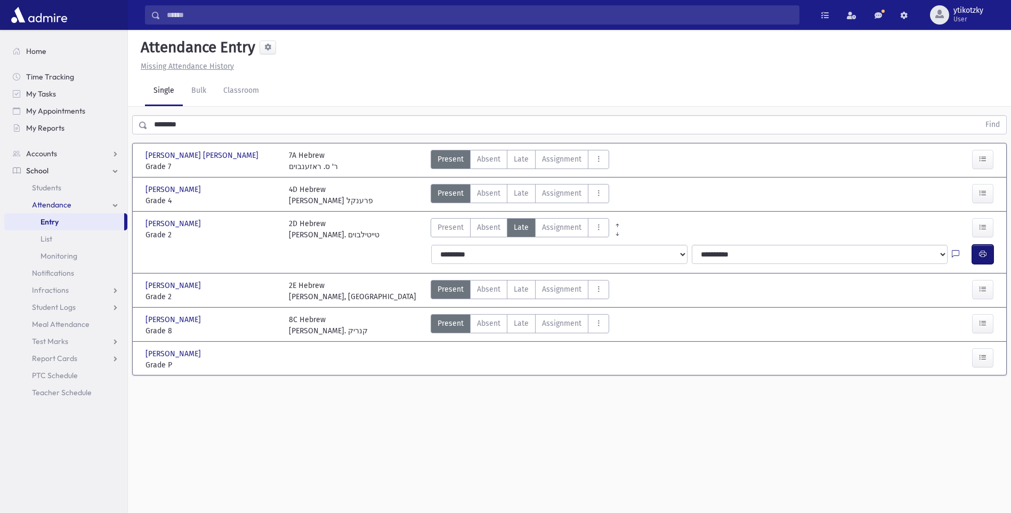
click at [981, 252] on icon "button" at bounding box center [982, 253] width 7 height 9
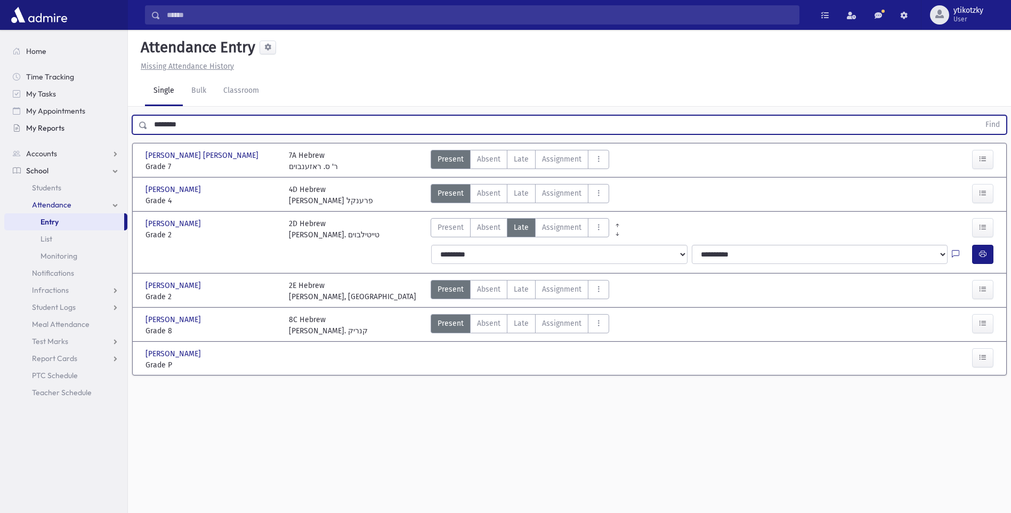
drag, startPoint x: 156, startPoint y: 126, endPoint x: 99, endPoint y: 126, distance: 56.5
click at [99, 126] on div "Search Results All Accounts" at bounding box center [505, 268] width 1011 height 537
drag, startPoint x: 166, startPoint y: 124, endPoint x: 173, endPoint y: 124, distance: 6.9
drag, startPoint x: 210, startPoint y: 127, endPoint x: 95, endPoint y: 119, distance: 116.0
click at [95, 119] on div "Search Results All Accounts" at bounding box center [505, 268] width 1011 height 537
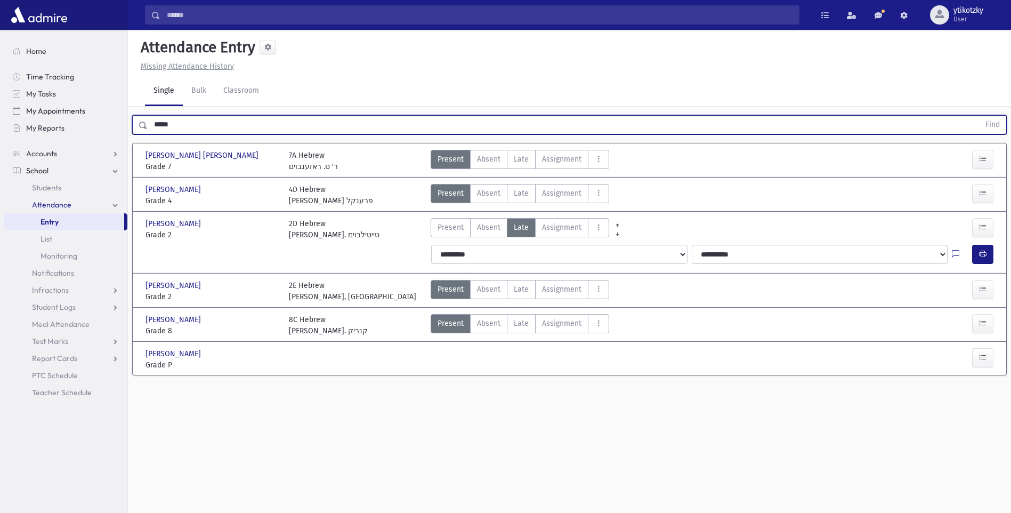
click at [979, 116] on button "Find" at bounding box center [992, 125] width 27 height 18
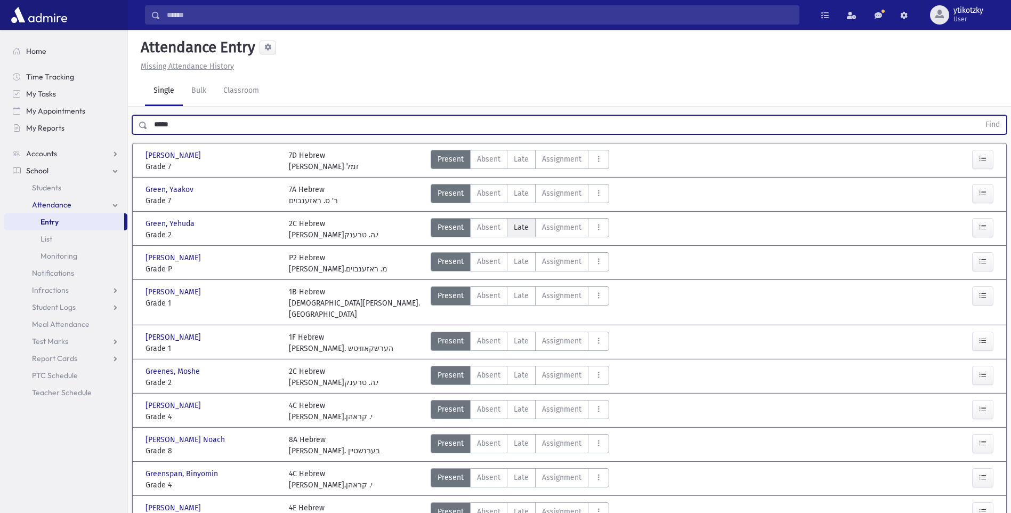
click at [520, 227] on span "Late" at bounding box center [521, 227] width 15 height 11
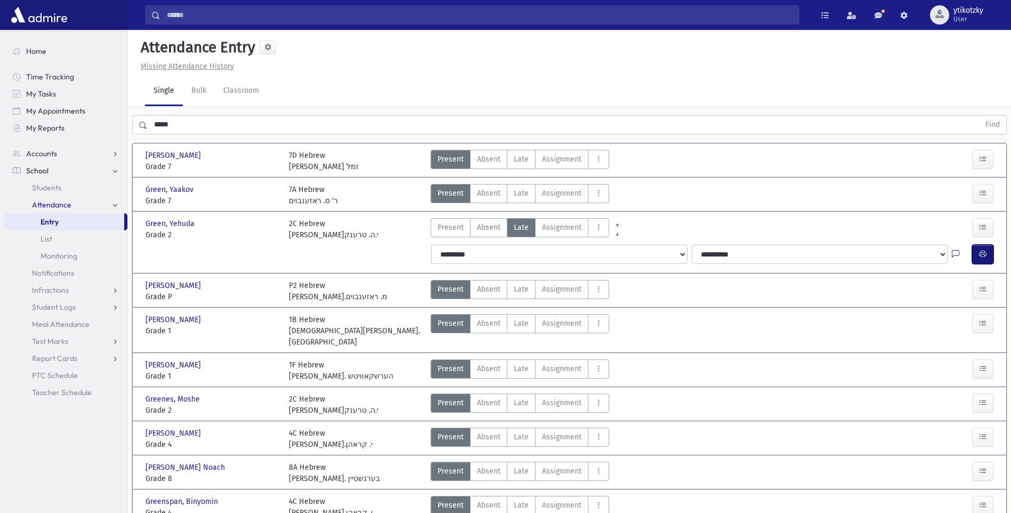
click at [980, 257] on icon "button" at bounding box center [982, 253] width 7 height 9
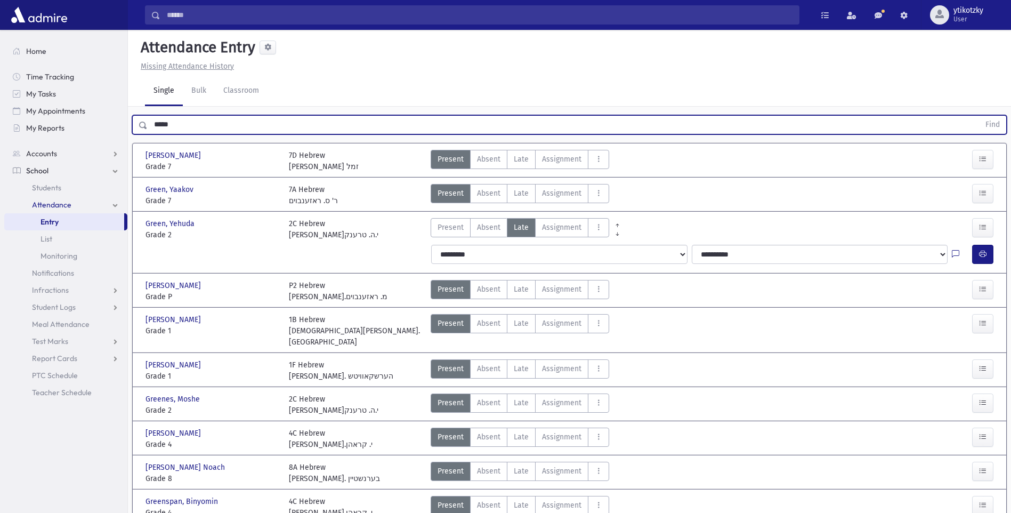
drag, startPoint x: 198, startPoint y: 123, endPoint x: -2, endPoint y: 107, distance: 201.0
click at [0, 107] on html "Search Results All Accounts Students" at bounding box center [505, 256] width 1011 height 513
click at [979, 116] on button "Find" at bounding box center [992, 125] width 27 height 18
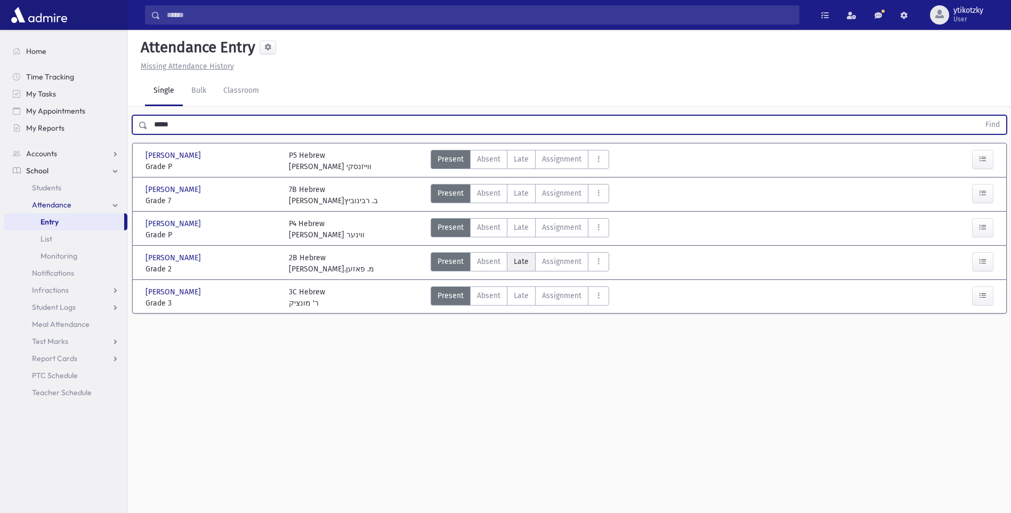
click at [524, 257] on span "Late" at bounding box center [521, 261] width 15 height 11
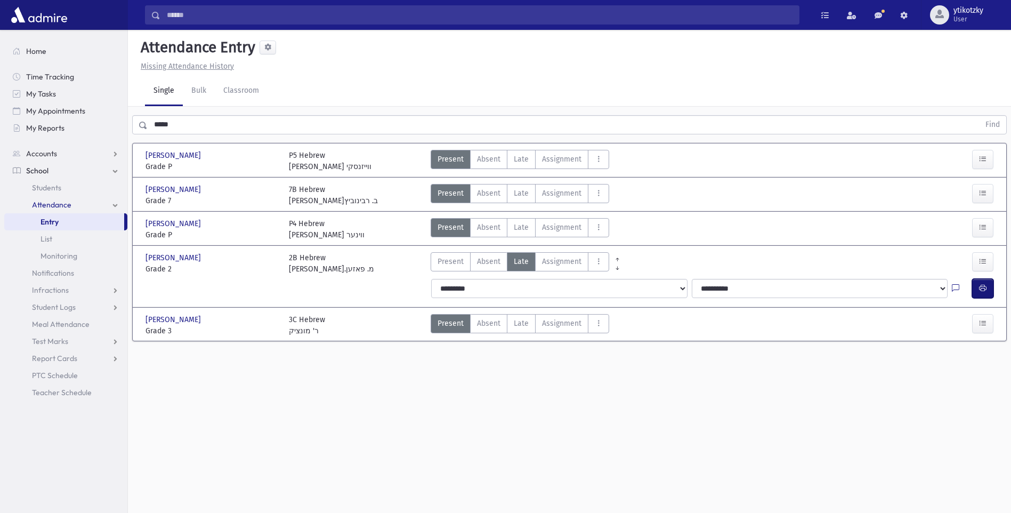
click at [984, 288] on icon "button" at bounding box center [982, 288] width 7 height 9
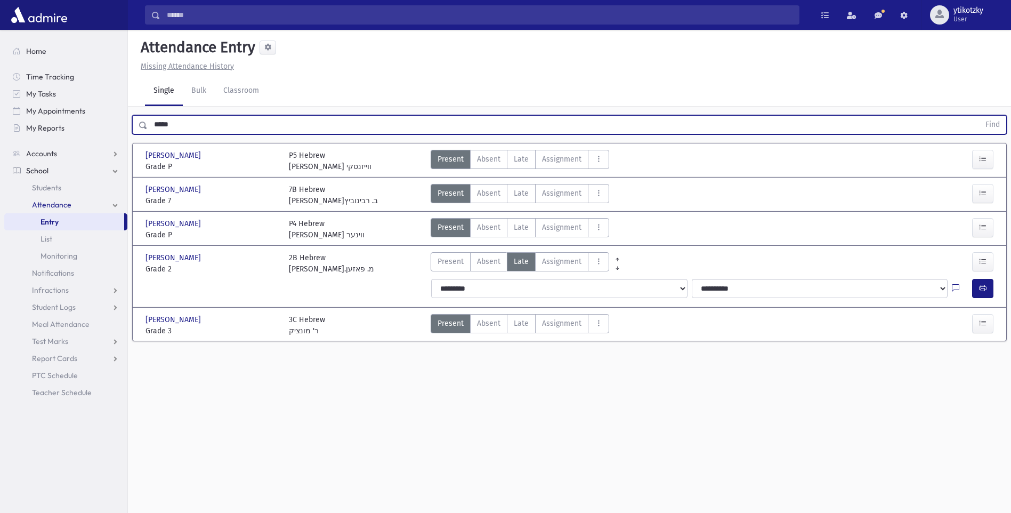
drag, startPoint x: 73, startPoint y: 118, endPoint x: 0, endPoint y: 86, distance: 79.9
click at [0, 92] on html "Search Results All Accounts Students" at bounding box center [505, 256] width 1011 height 513
click at [979, 116] on button "Find" at bounding box center [992, 125] width 27 height 18
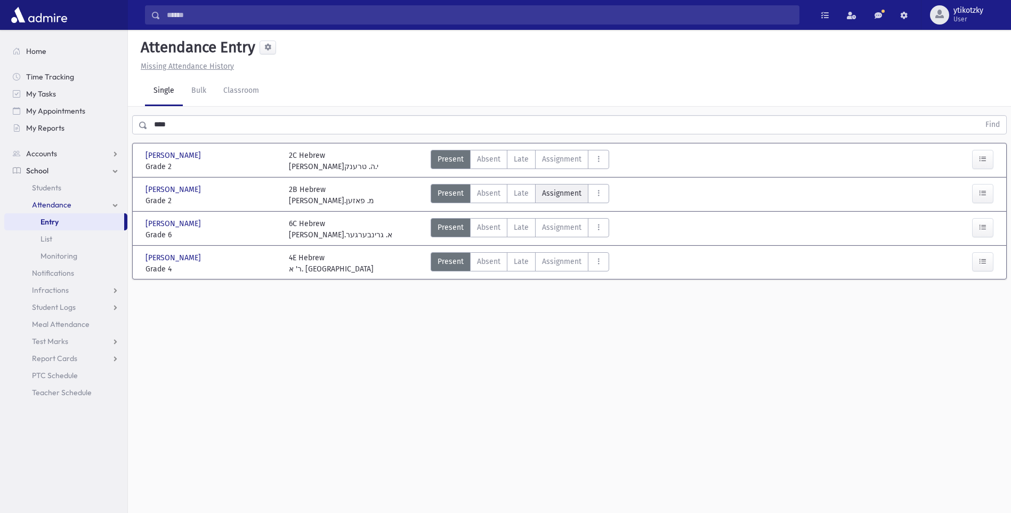
click at [536, 192] on label "Assignment Assignment" at bounding box center [561, 193] width 53 height 19
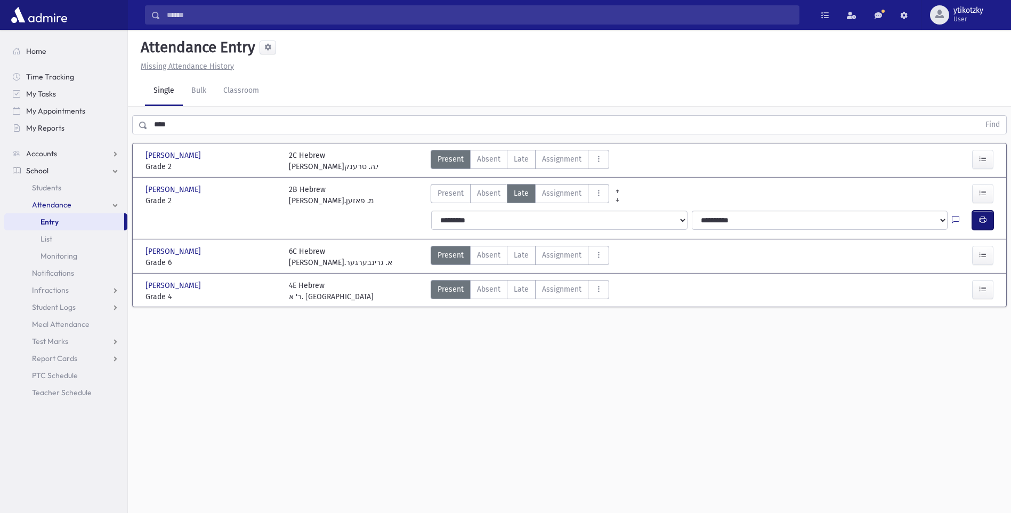
click at [980, 217] on icon "button" at bounding box center [982, 219] width 7 height 9
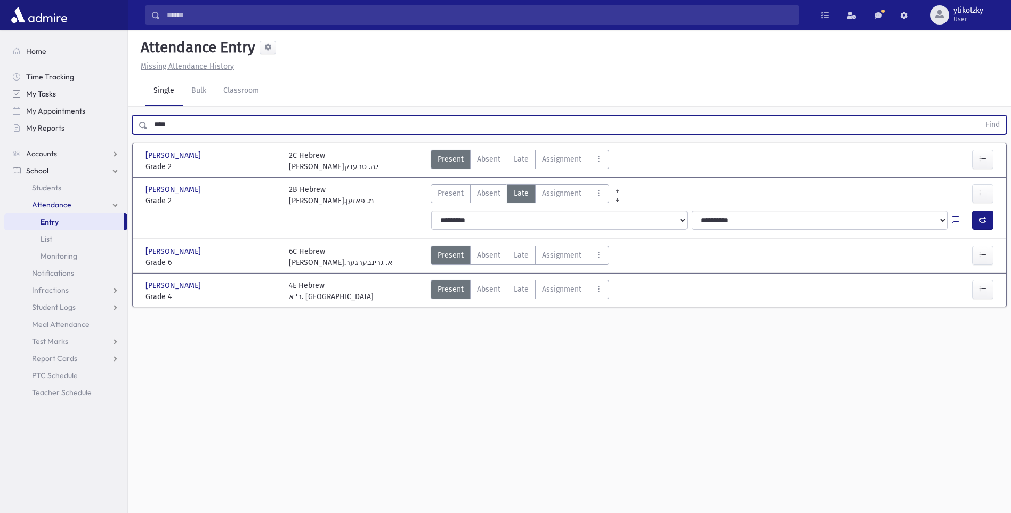
drag, startPoint x: 179, startPoint y: 125, endPoint x: 64, endPoint y: 90, distance: 119.5
click at [62, 128] on div "Search Results All Accounts" at bounding box center [505, 268] width 1011 height 537
click at [979, 116] on button "Find" at bounding box center [992, 125] width 27 height 18
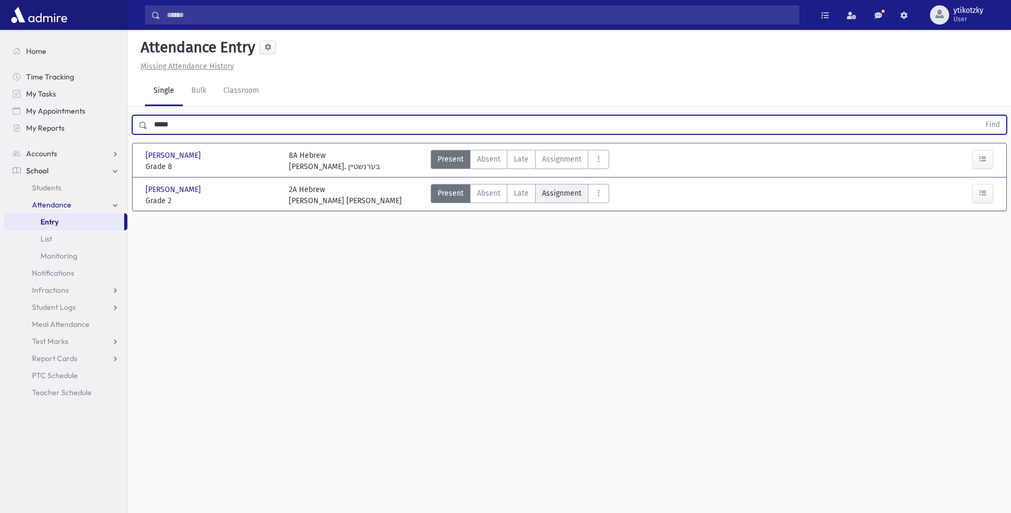
click at [537, 193] on label "Assignment Assignment" at bounding box center [561, 193] width 53 height 19
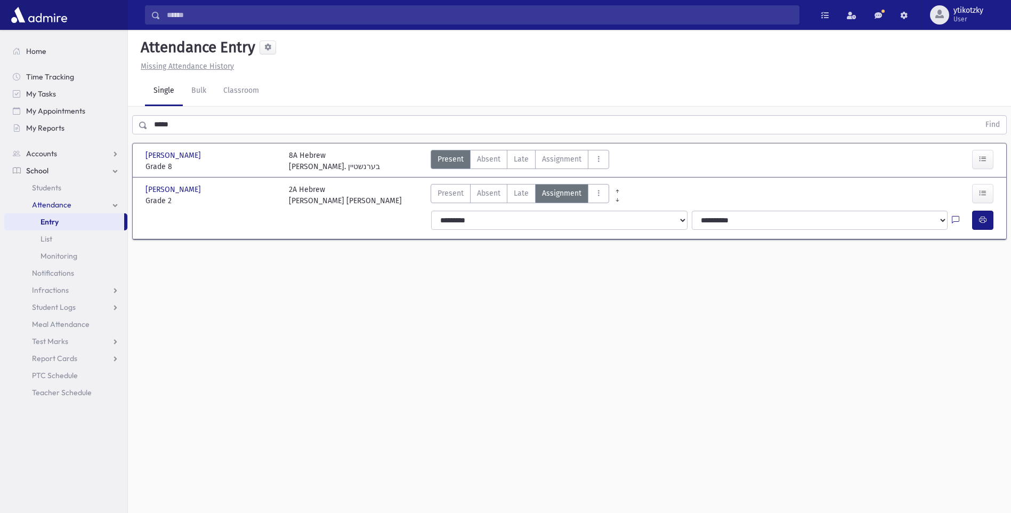
click at [525, 193] on span "Late" at bounding box center [521, 193] width 15 height 11
click at [992, 222] on button "button" at bounding box center [982, 219] width 21 height 19
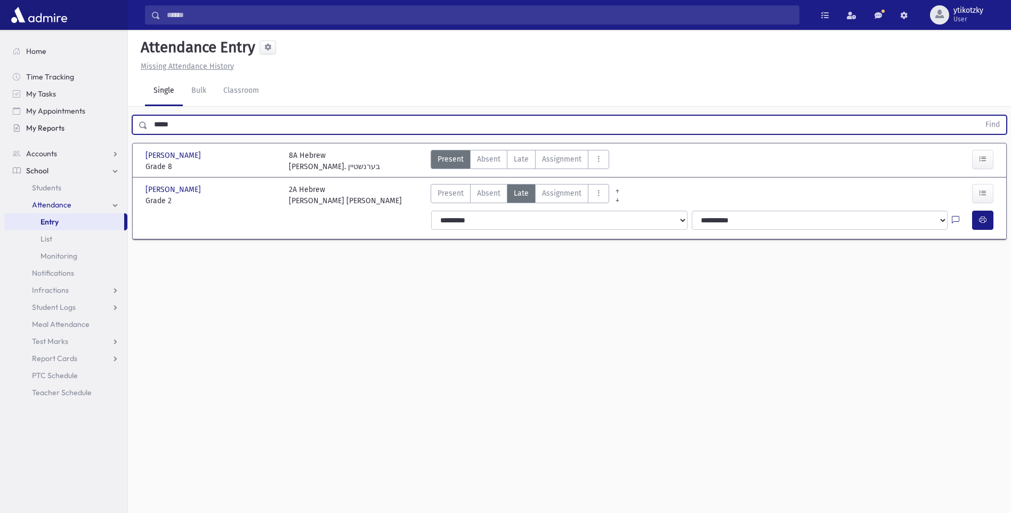
drag, startPoint x: 186, startPoint y: 124, endPoint x: 35, endPoint y: 127, distance: 150.9
click at [43, 128] on div "Search Results All Accounts" at bounding box center [505, 268] width 1011 height 537
click at [979, 116] on button "Find" at bounding box center [992, 125] width 27 height 18
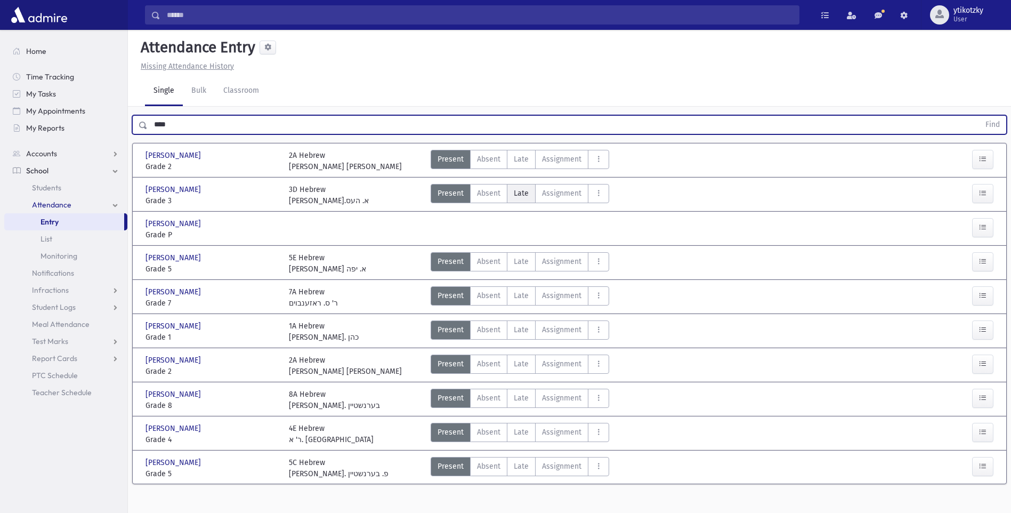
click at [518, 195] on span "Late" at bounding box center [521, 193] width 15 height 11
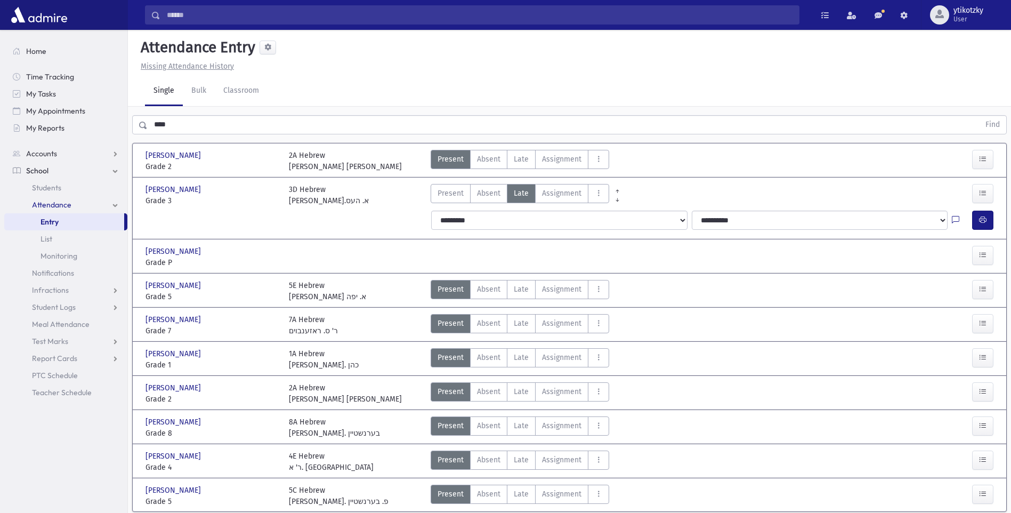
click at [970, 220] on div at bounding box center [962, 219] width 20 height 19
click at [985, 219] on icon "button" at bounding box center [982, 219] width 7 height 9
click at [516, 159] on span "Late" at bounding box center [521, 158] width 15 height 11
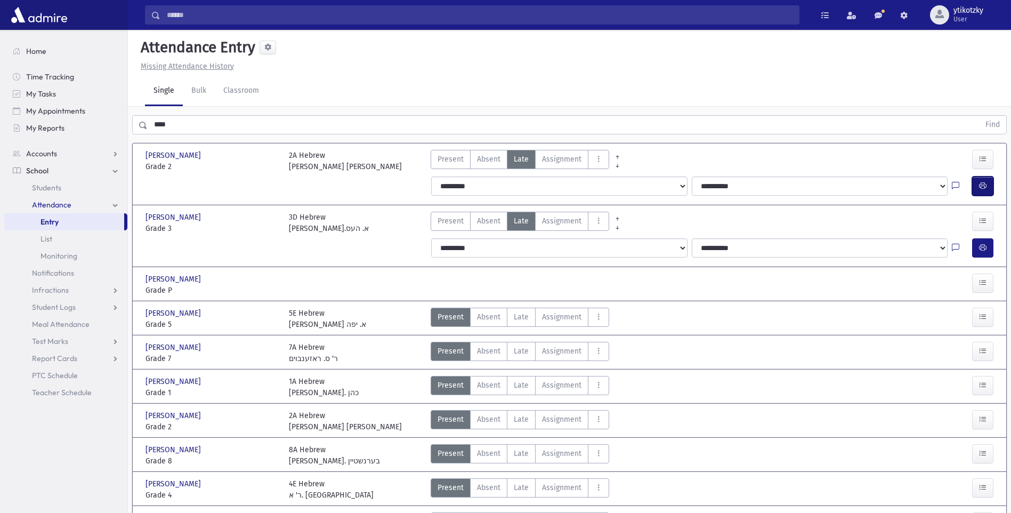
click at [977, 187] on button "button" at bounding box center [982, 185] width 21 height 19
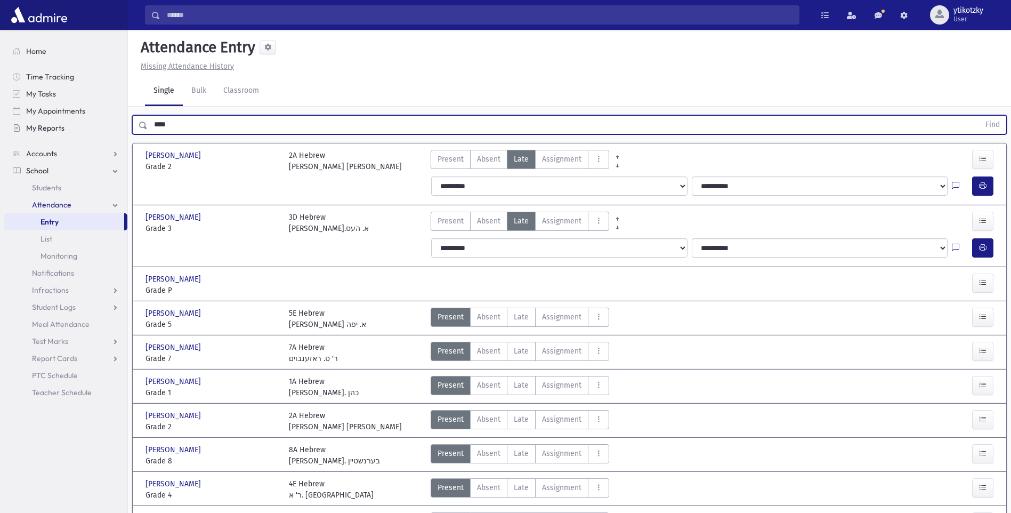
drag, startPoint x: 189, startPoint y: 129, endPoint x: 60, endPoint y: 125, distance: 129.6
click at [60, 125] on div "Search Results All Accounts" at bounding box center [505, 289] width 1011 height 578
click at [979, 116] on button "Find" at bounding box center [992, 125] width 27 height 18
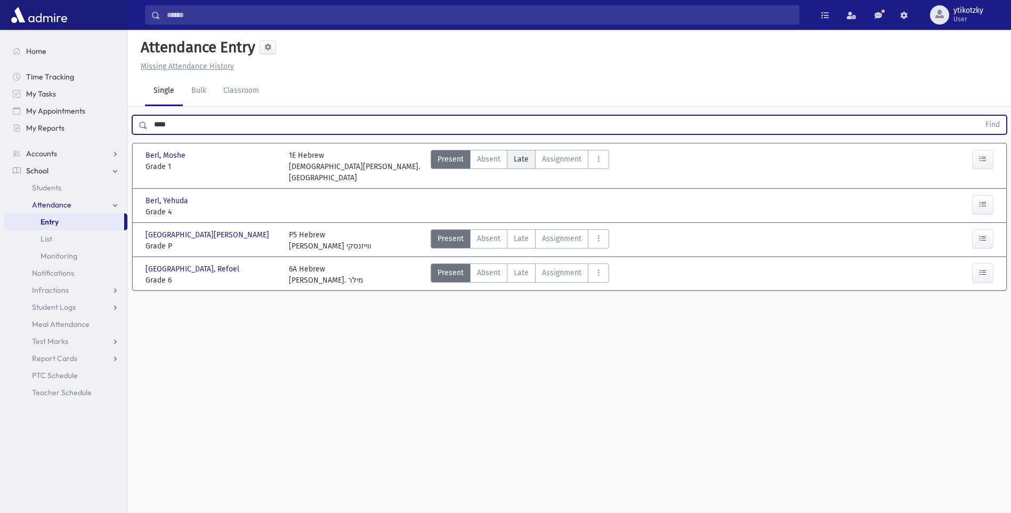
click at [517, 159] on span "Late" at bounding box center [521, 158] width 15 height 11
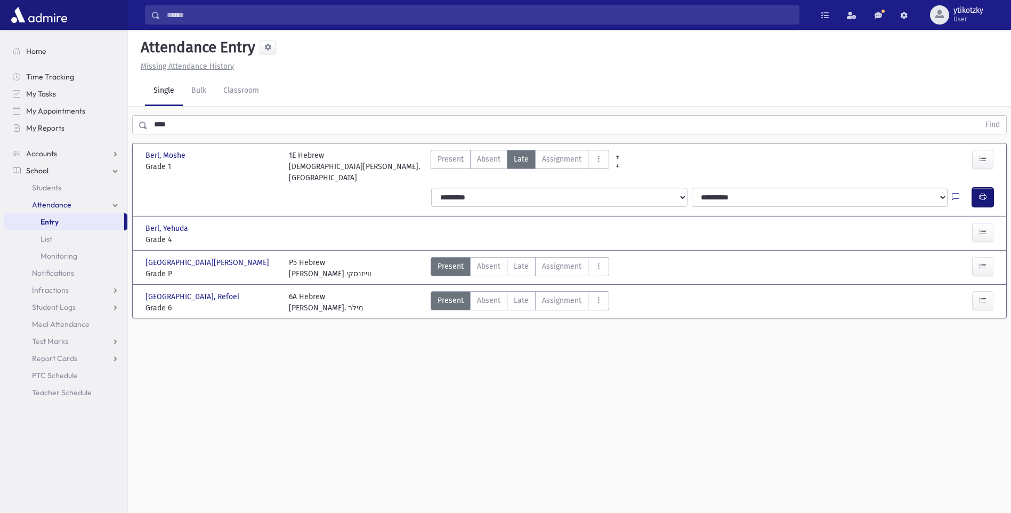
click at [979, 192] on span "button" at bounding box center [982, 196] width 7 height 9
drag, startPoint x: 52, startPoint y: 143, endPoint x: 0, endPoint y: 143, distance: 51.7
click at [34, 143] on div "Search Results All Accounts" at bounding box center [505, 268] width 1011 height 537
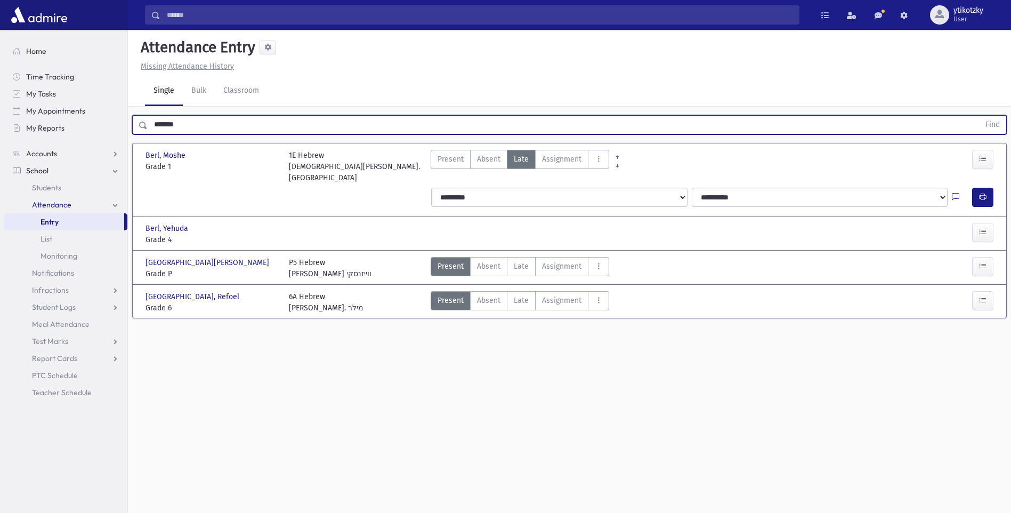
click at [979, 116] on button "Find" at bounding box center [992, 125] width 27 height 18
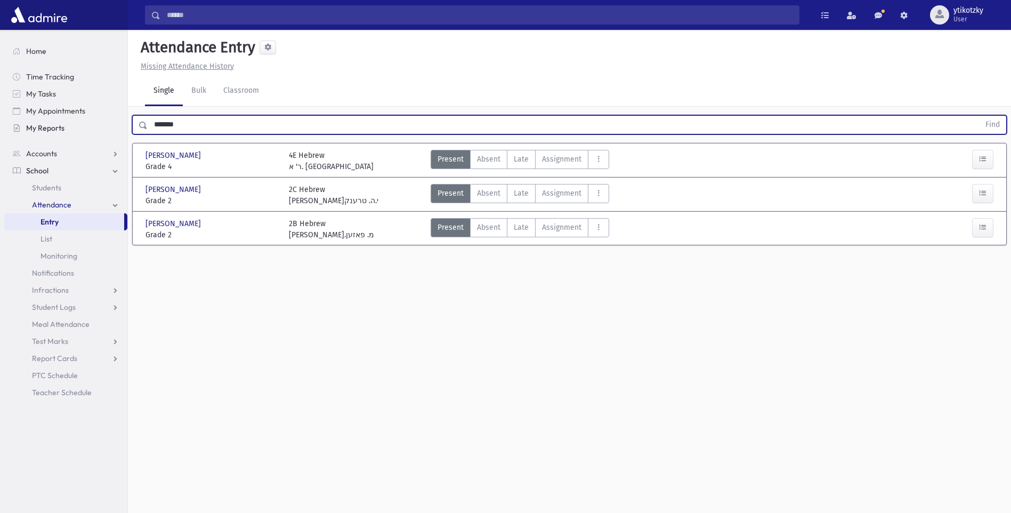
drag, startPoint x: 201, startPoint y: 116, endPoint x: 95, endPoint y: 118, distance: 105.5
click at [98, 123] on div "Search Results All Accounts" at bounding box center [505, 268] width 1011 height 537
click at [979, 116] on button "Find" at bounding box center [992, 125] width 27 height 18
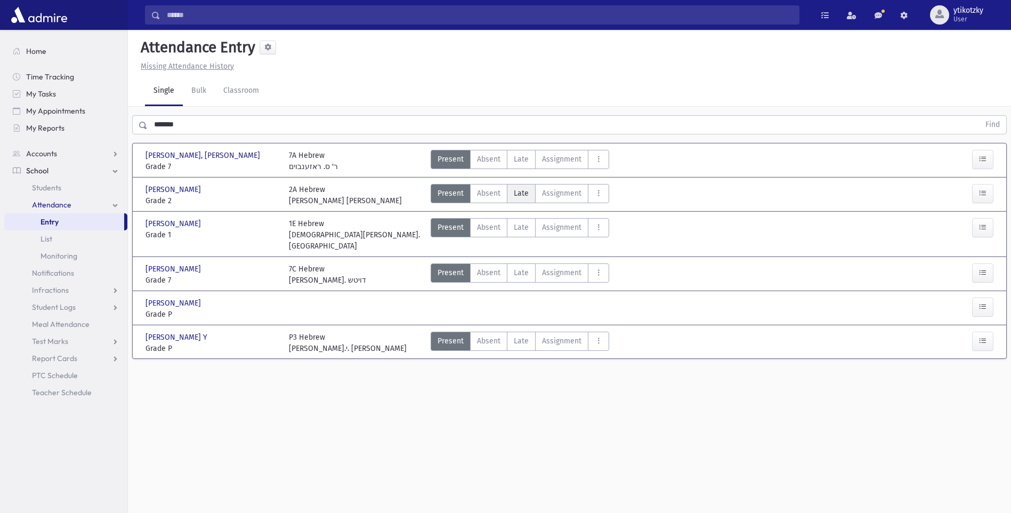
click at [522, 190] on span "Late" at bounding box center [521, 193] width 15 height 11
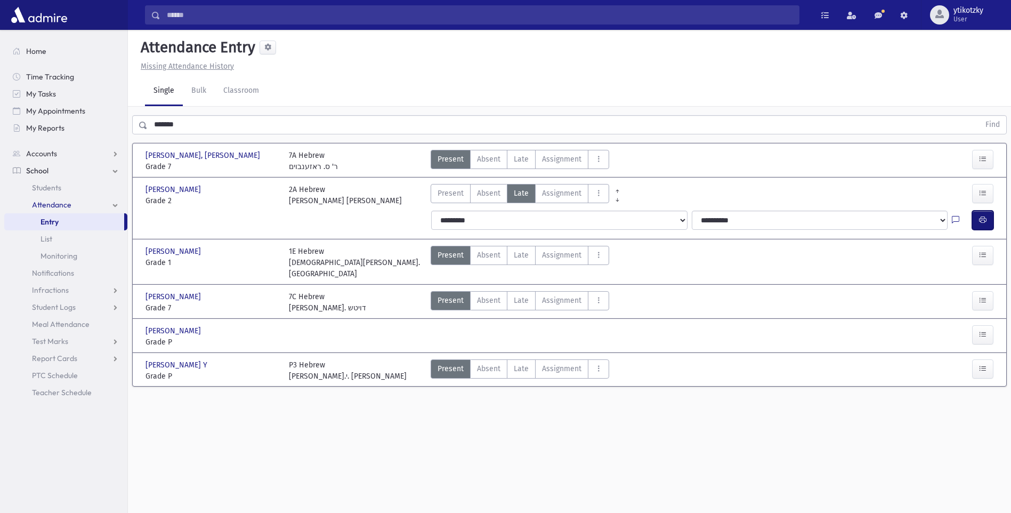
click at [978, 212] on button "button" at bounding box center [982, 219] width 21 height 19
click at [0, 87] on html "Search Results All Accounts Students" at bounding box center [505, 256] width 1011 height 513
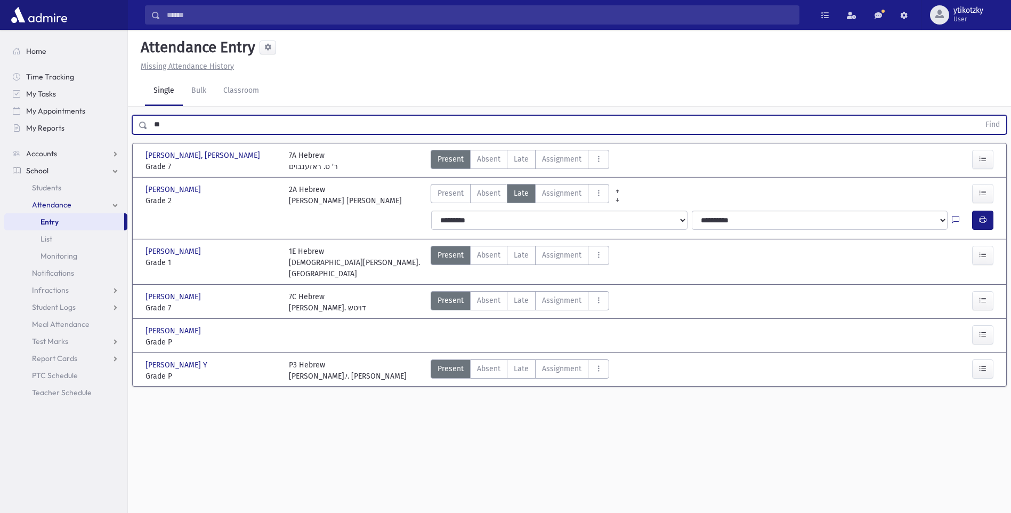
type input "*"
click at [979, 116] on button "Find" at bounding box center [992, 125] width 27 height 18
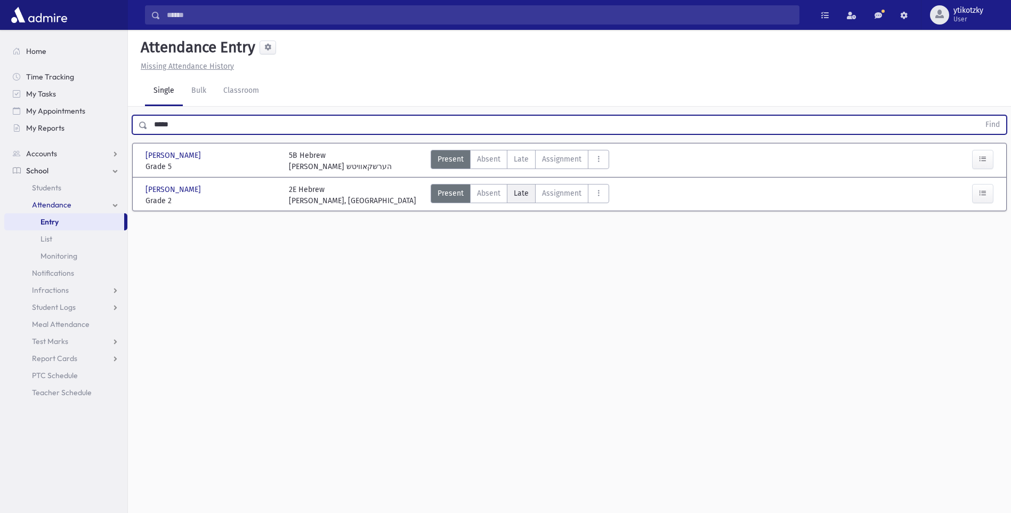
click at [525, 196] on span "Late" at bounding box center [521, 193] width 15 height 11
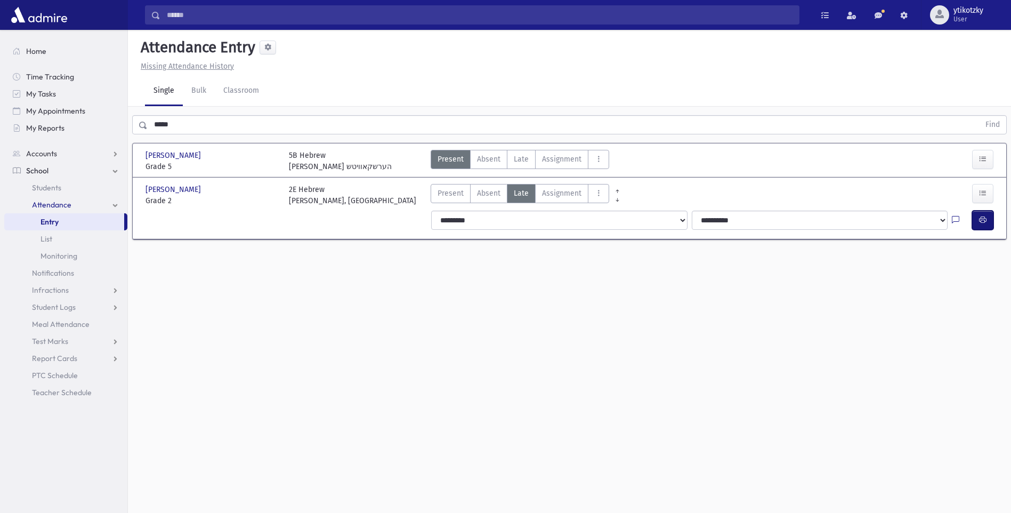
click at [993, 217] on button "button" at bounding box center [982, 219] width 21 height 19
drag, startPoint x: 127, startPoint y: 121, endPoint x: 0, endPoint y: 133, distance: 127.9
click at [45, 129] on div "Search Results All Accounts" at bounding box center [505, 268] width 1011 height 537
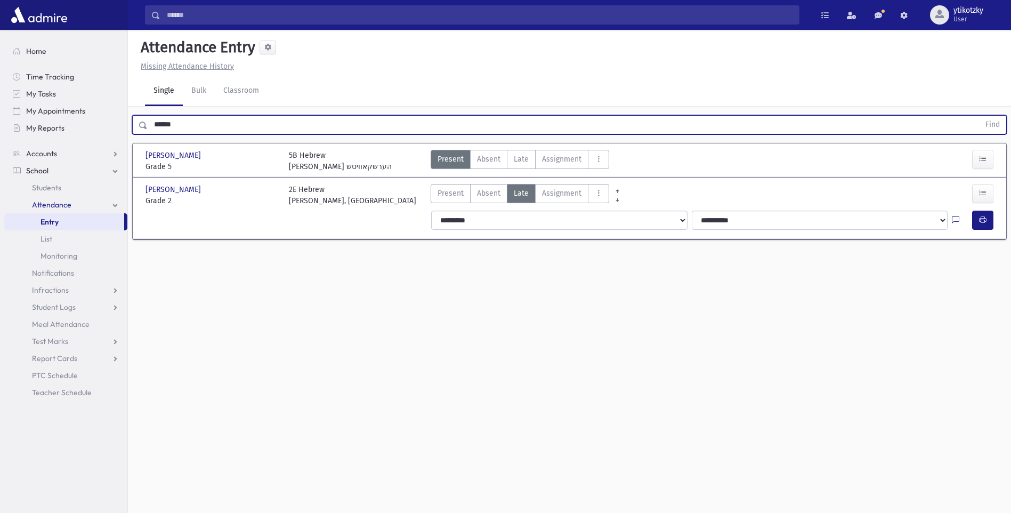
click at [979, 116] on button "Find" at bounding box center [992, 125] width 27 height 18
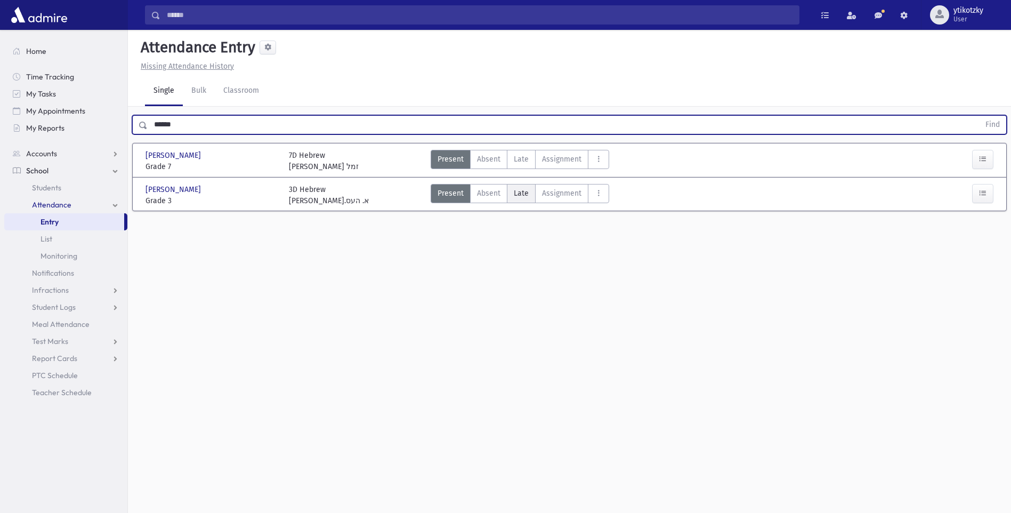
click at [517, 192] on span "Late" at bounding box center [521, 193] width 15 height 11
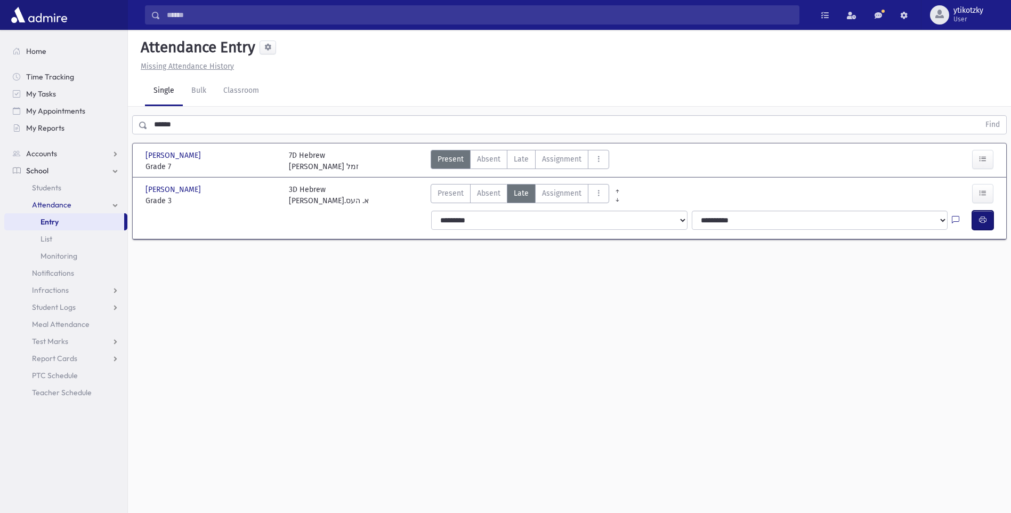
click at [981, 220] on icon "button" at bounding box center [982, 219] width 7 height 9
drag, startPoint x: 182, startPoint y: 129, endPoint x: 84, endPoint y: 125, distance: 98.1
click at [84, 125] on div "Search Results All Accounts" at bounding box center [505, 268] width 1011 height 537
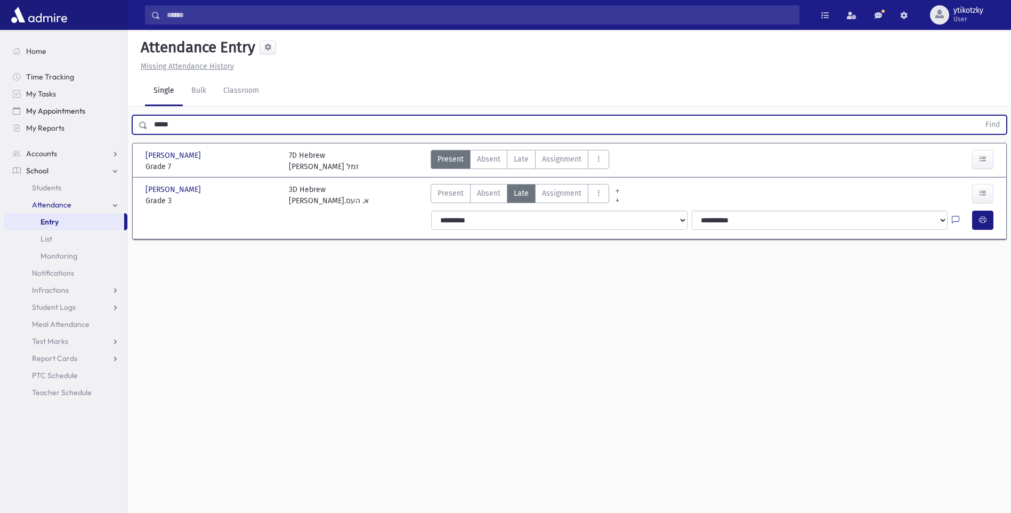
click at [979, 116] on button "Find" at bounding box center [992, 125] width 27 height 18
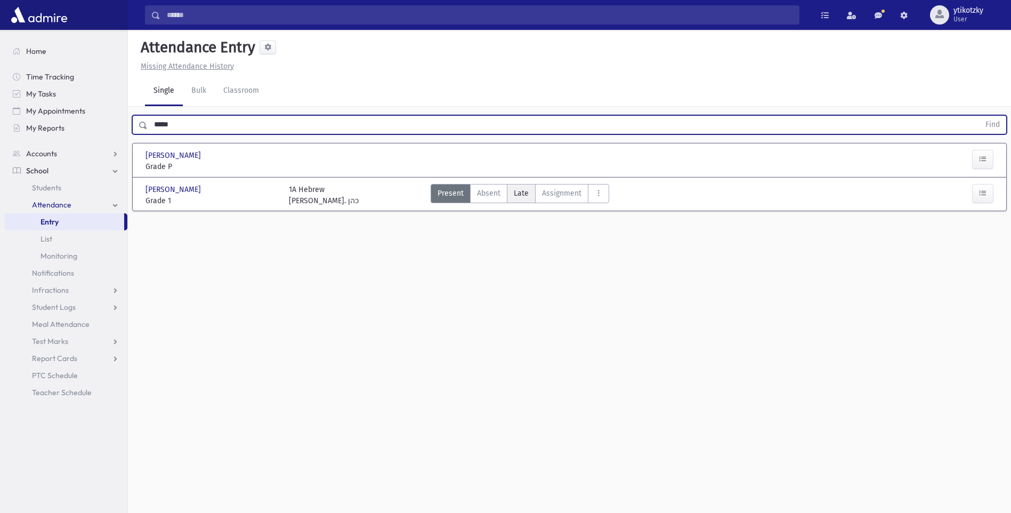
click at [514, 191] on span "Late" at bounding box center [521, 193] width 15 height 11
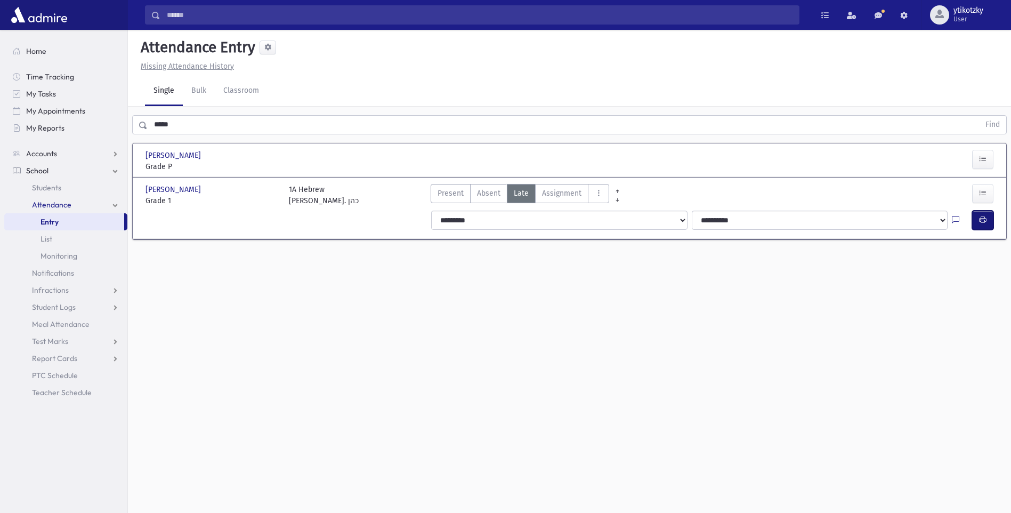
click at [981, 213] on button "button" at bounding box center [982, 219] width 21 height 19
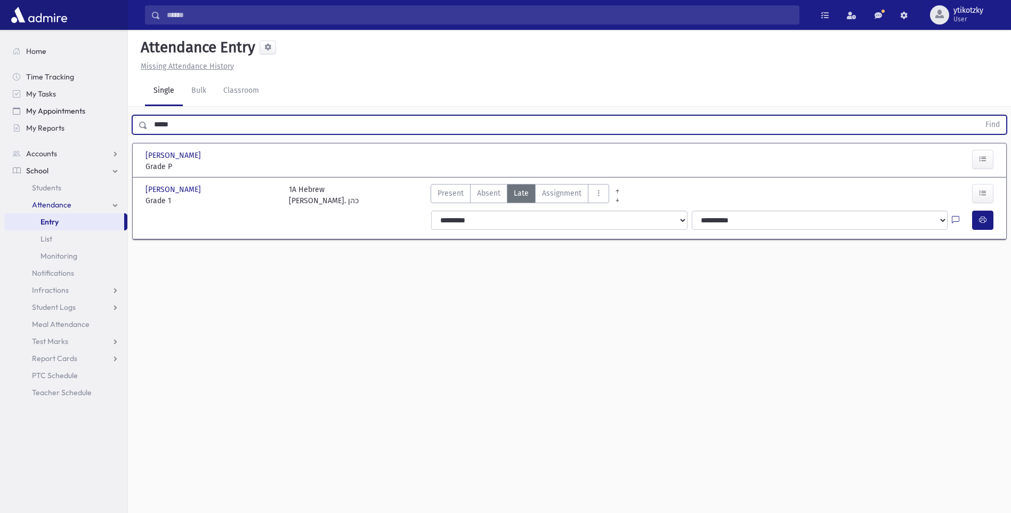
drag, startPoint x: 154, startPoint y: 115, endPoint x: 110, endPoint y: 115, distance: 43.7
click at [110, 115] on div "Search Results All Accounts" at bounding box center [505, 268] width 1011 height 537
click at [979, 116] on button "Find" at bounding box center [992, 125] width 27 height 18
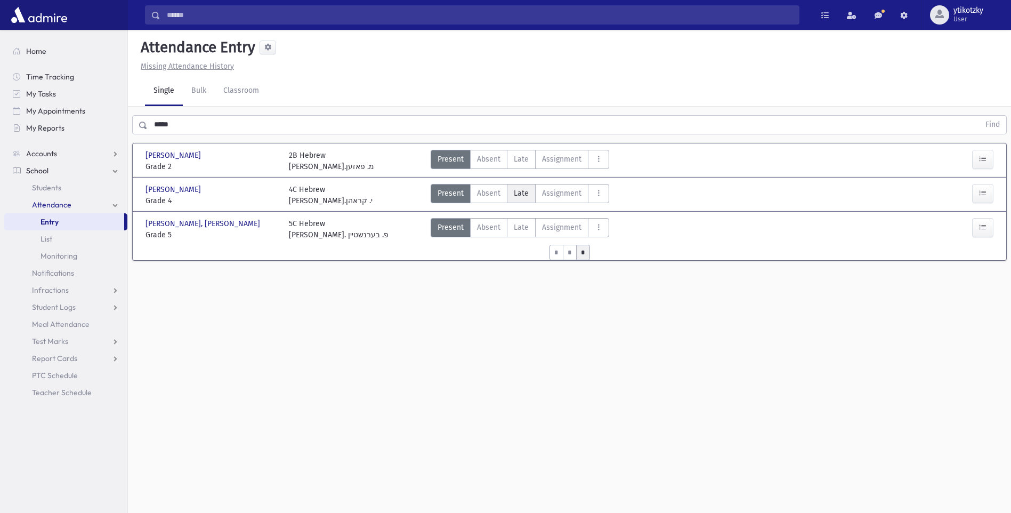
click at [514, 188] on span "Late" at bounding box center [521, 193] width 15 height 11
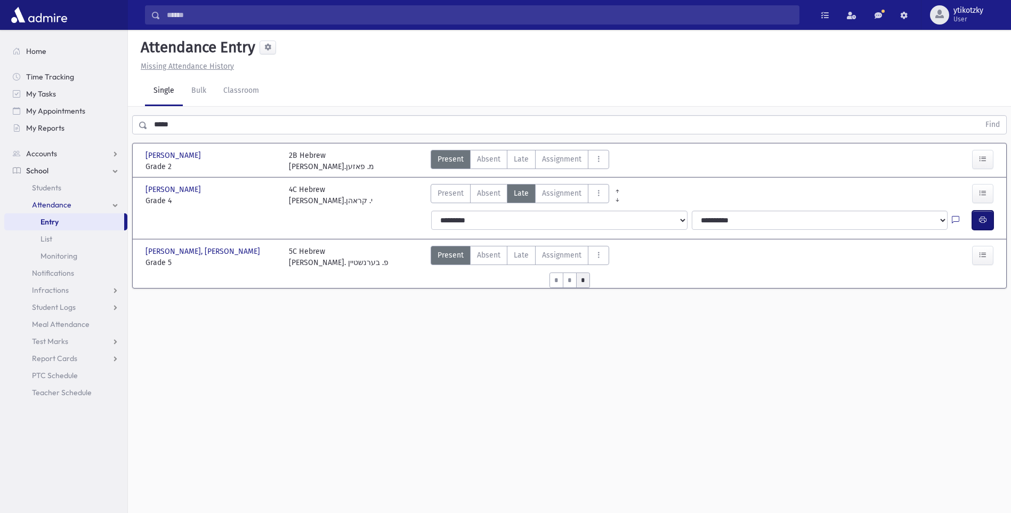
click at [988, 210] on button "button" at bounding box center [982, 219] width 21 height 19
click at [47, 98] on div "Search Results All Accounts" at bounding box center [505, 268] width 1011 height 537
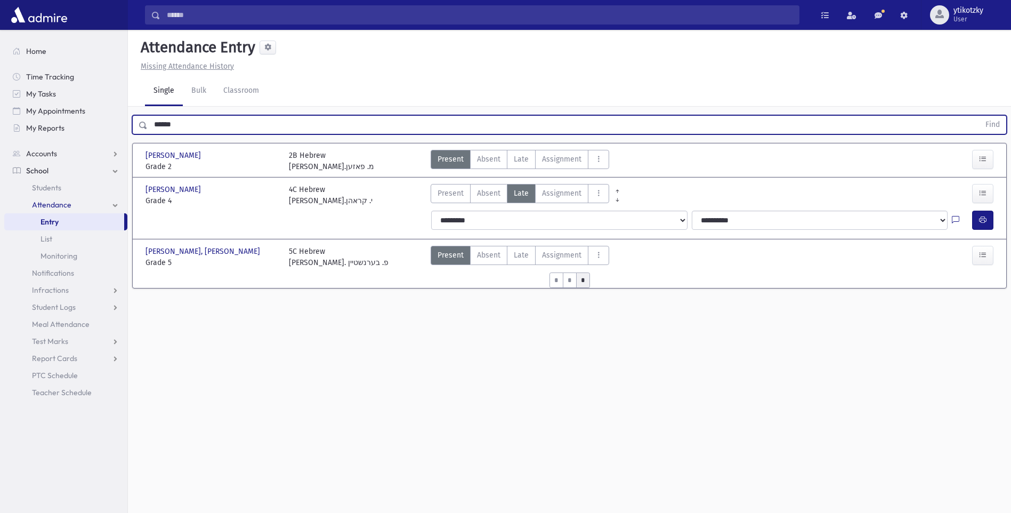
click at [979, 116] on button "Find" at bounding box center [992, 125] width 27 height 18
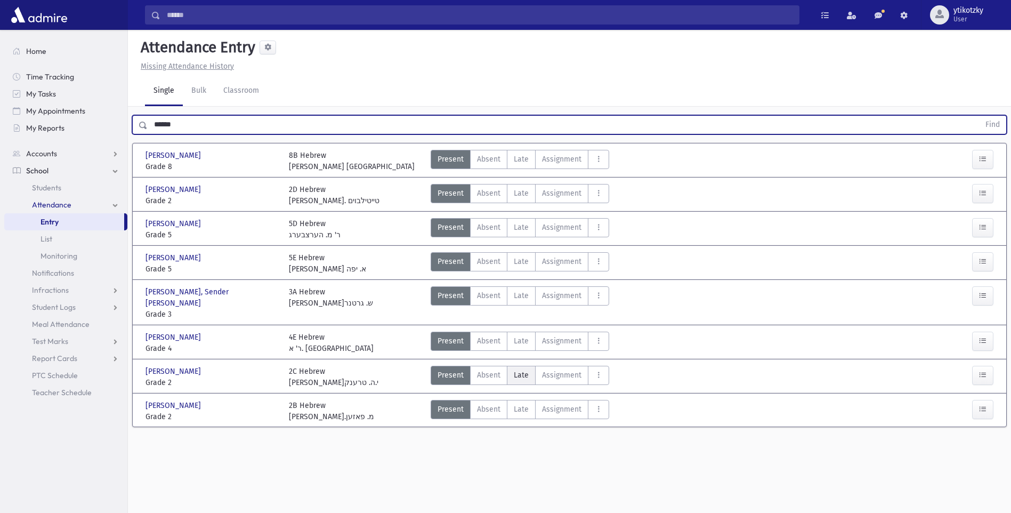
click at [516, 369] on span "Late" at bounding box center [521, 374] width 15 height 11
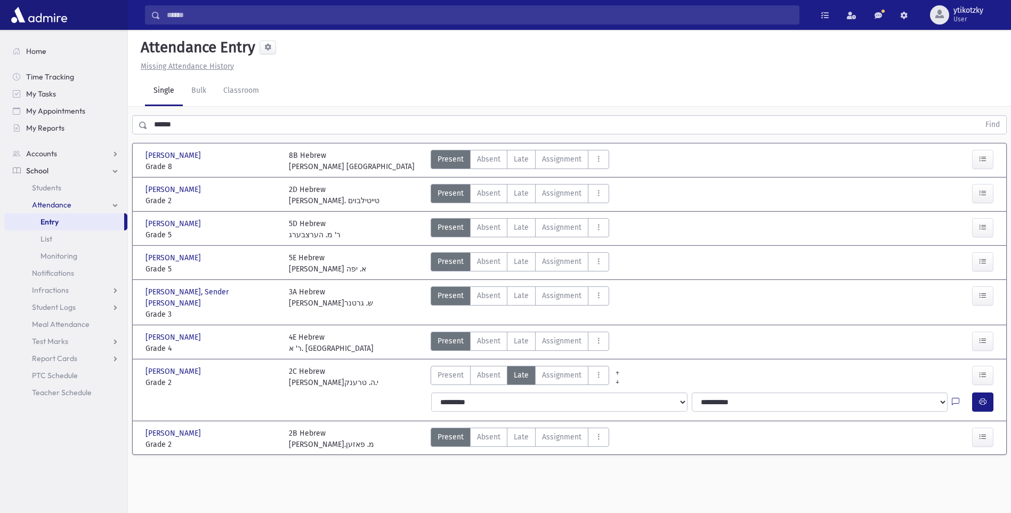
click at [970, 392] on div at bounding box center [962, 401] width 20 height 19
click at [979, 397] on icon "button" at bounding box center [982, 401] width 7 height 9
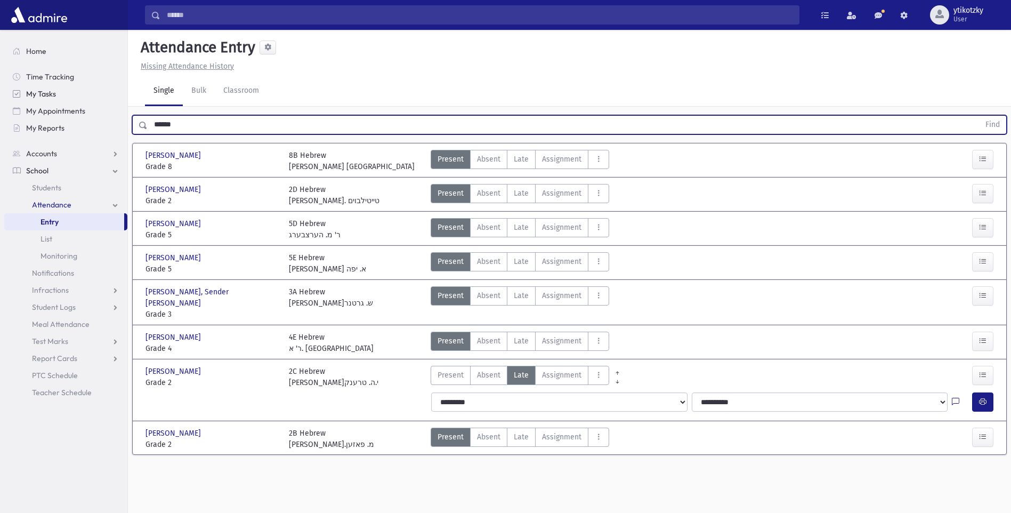
drag, startPoint x: 218, startPoint y: 100, endPoint x: 53, endPoint y: 99, distance: 164.7
click at [53, 99] on div "Search Results All Accounts" at bounding box center [505, 268] width 1011 height 537
click at [979, 116] on button "Find" at bounding box center [992, 125] width 27 height 18
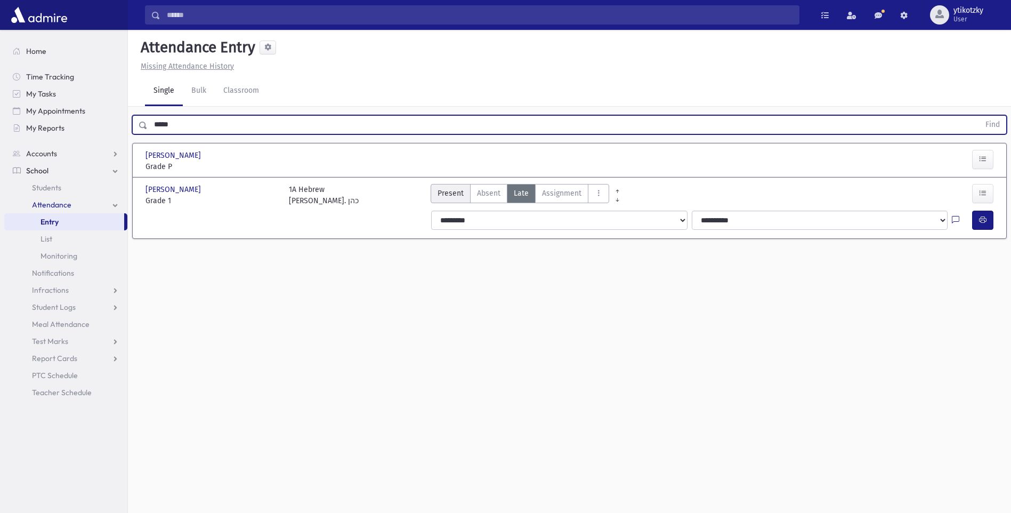
click at [444, 184] on label "Present P" at bounding box center [451, 193] width 40 height 19
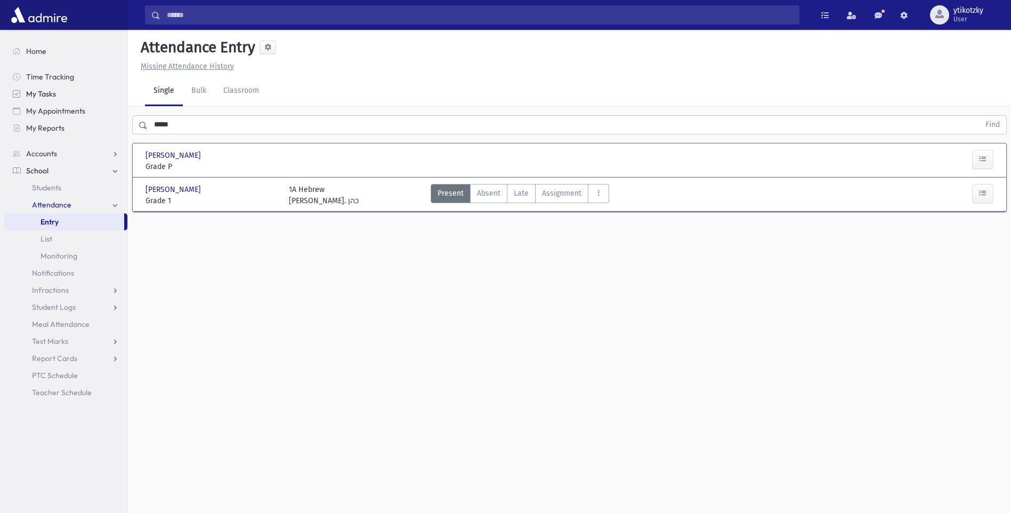
drag, startPoint x: 183, startPoint y: 102, endPoint x: 110, endPoint y: 88, distance: 74.4
click at [114, 89] on div "Search Results All Accounts" at bounding box center [505, 268] width 1011 height 537
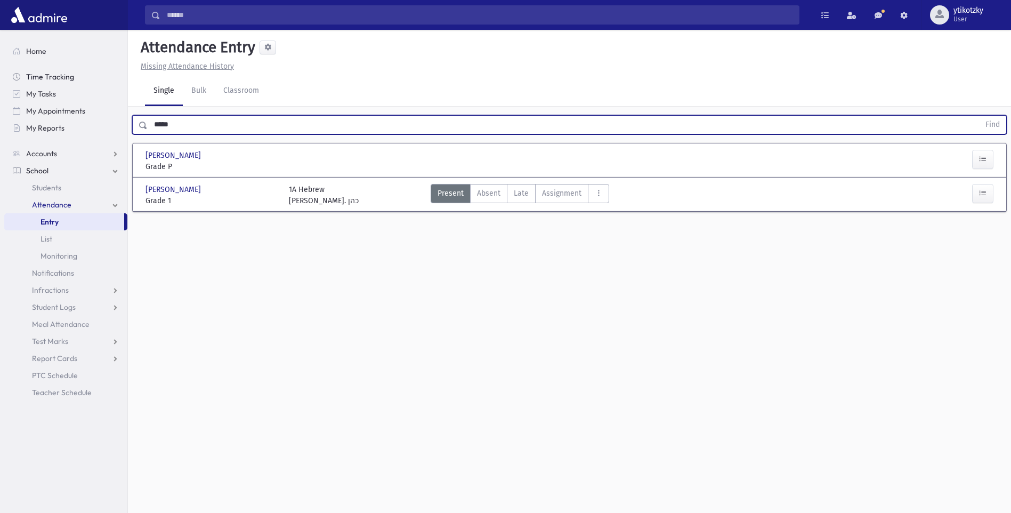
click at [979, 116] on button "Find" at bounding box center [992, 125] width 27 height 18
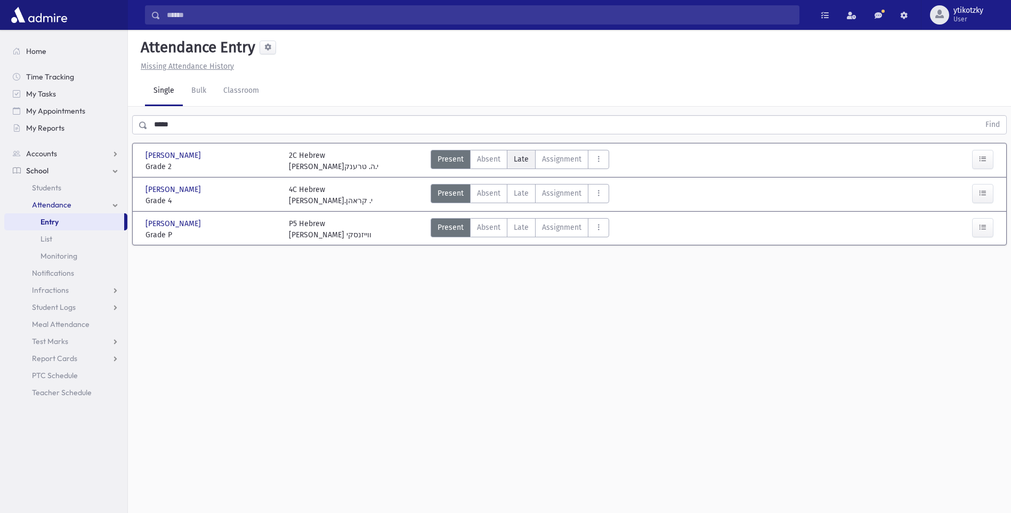
click at [522, 153] on span "Late" at bounding box center [521, 158] width 15 height 11
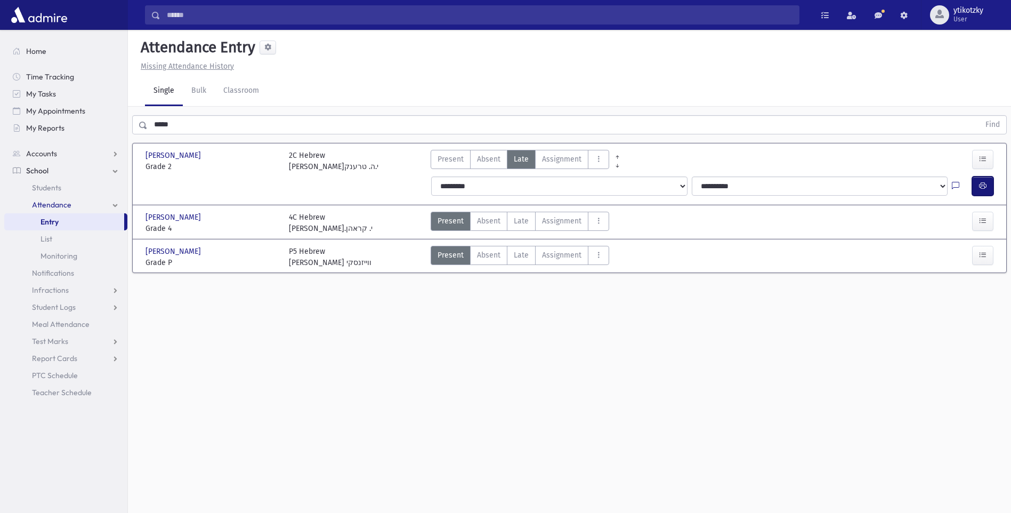
click at [984, 181] on icon "button" at bounding box center [982, 185] width 7 height 9
click at [44, 80] on div "Search Results All Accounts" at bounding box center [505, 268] width 1011 height 537
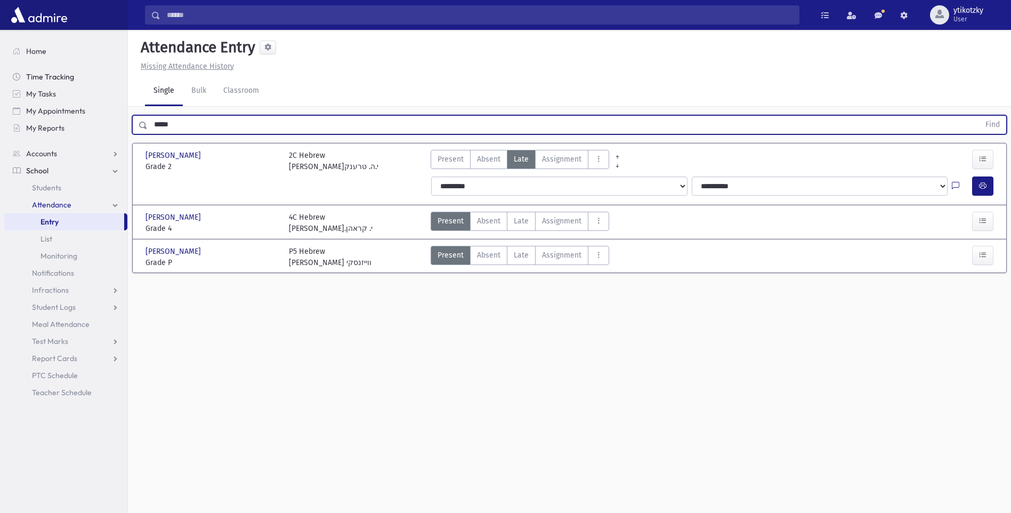
click at [979, 116] on button "Find" at bounding box center [992, 125] width 27 height 18
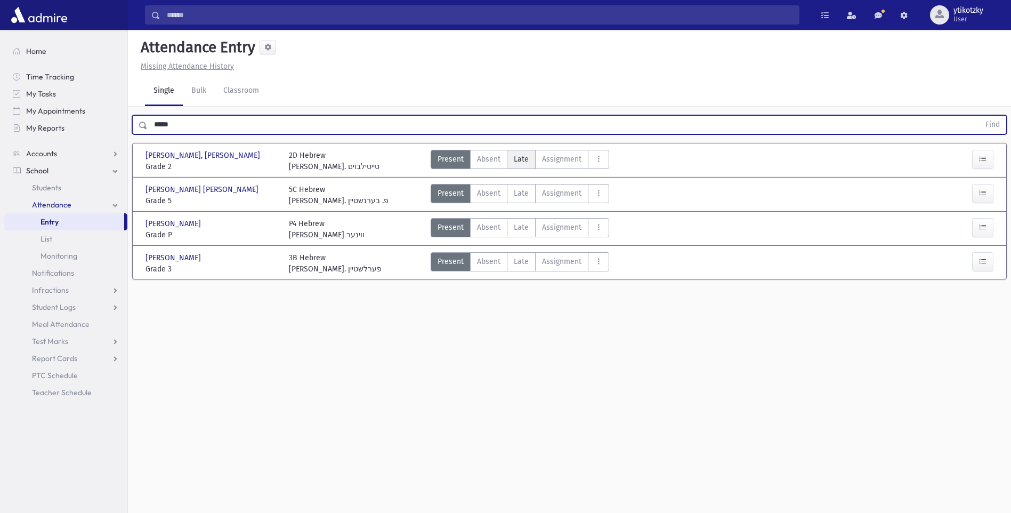
click at [514, 153] on span "Late" at bounding box center [521, 158] width 15 height 11
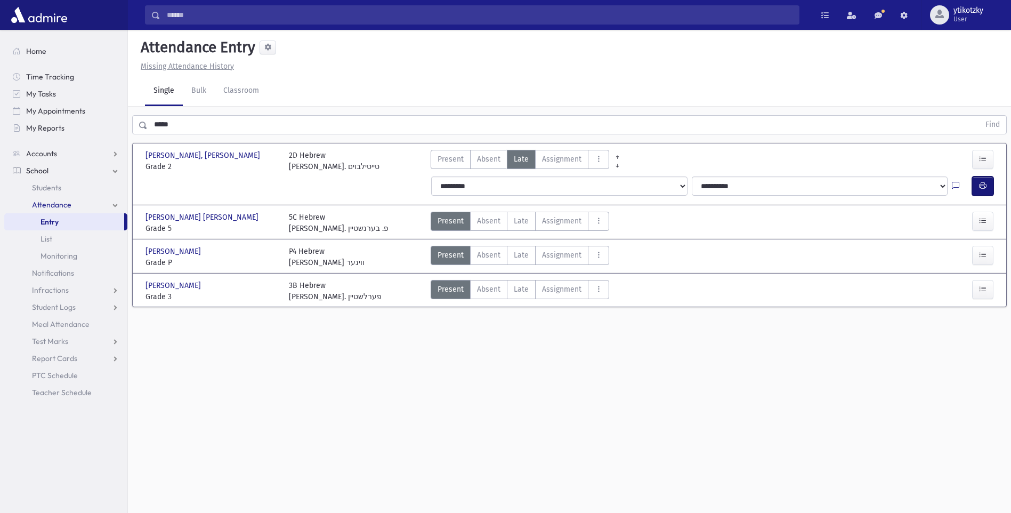
click at [983, 181] on icon "button" at bounding box center [982, 185] width 7 height 9
drag, startPoint x: 183, startPoint y: 101, endPoint x: 84, endPoint y: 102, distance: 99.7
click at [84, 102] on div "Search Results All Accounts" at bounding box center [505, 268] width 1011 height 537
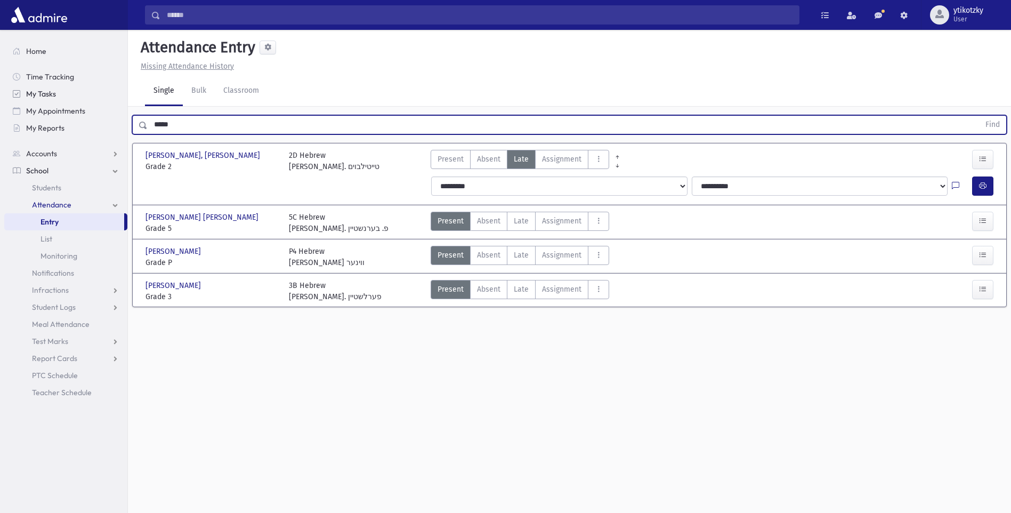
click at [979, 116] on button "Find" at bounding box center [992, 125] width 27 height 18
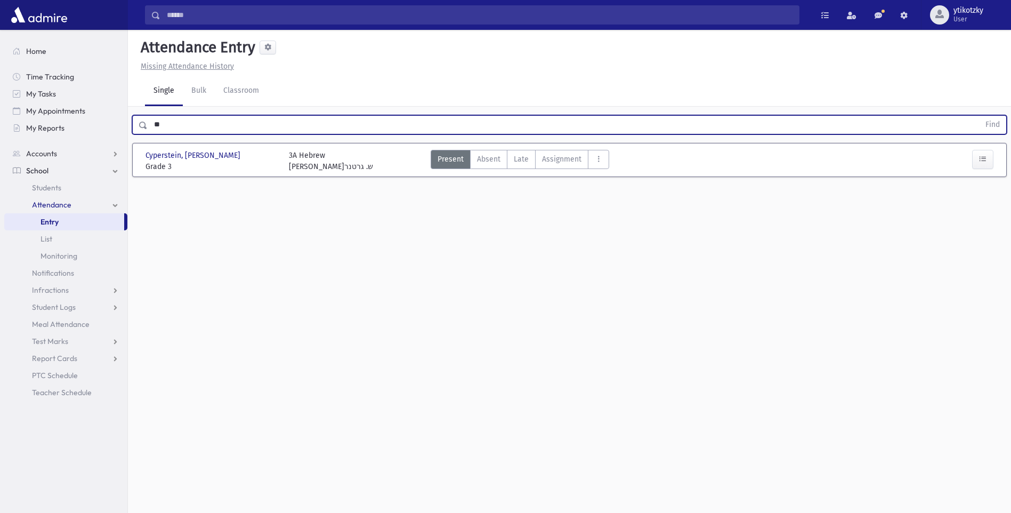
type input "*"
click at [979, 116] on button "Find" at bounding box center [992, 125] width 27 height 18
type input "*"
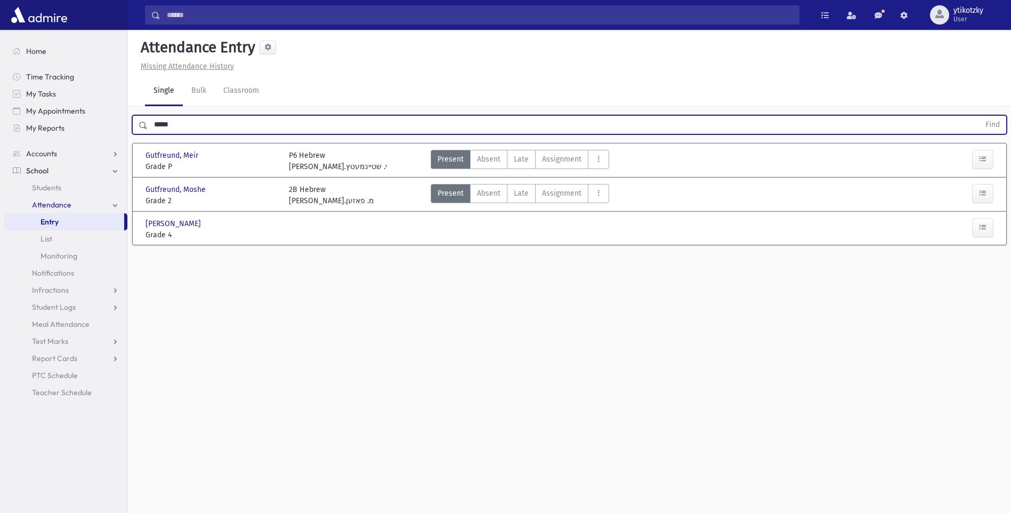
click at [979, 116] on button "Find" at bounding box center [992, 125] width 27 height 18
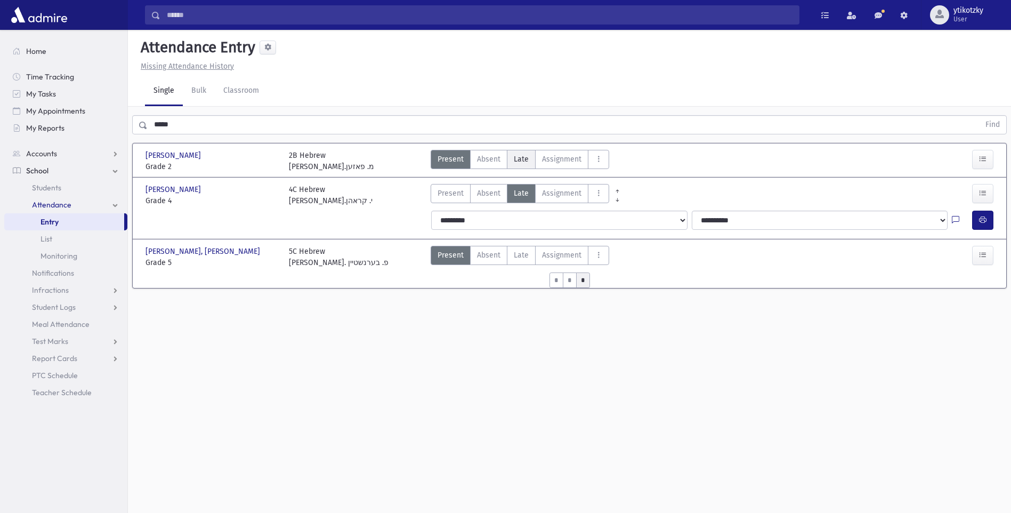
drag, startPoint x: 514, startPoint y: 135, endPoint x: 525, endPoint y: 141, distance: 12.9
click at [515, 153] on span "Late" at bounding box center [521, 158] width 15 height 11
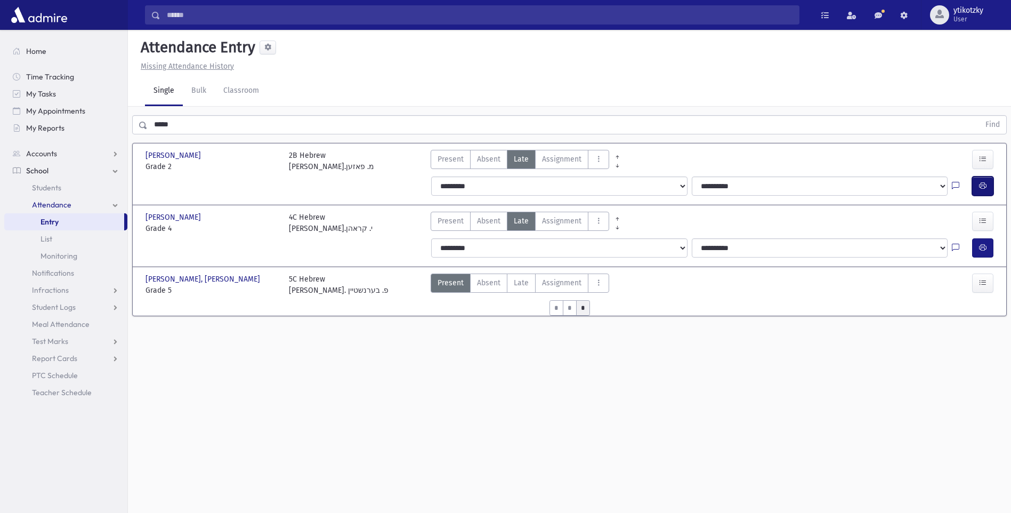
click at [972, 176] on button "button" at bounding box center [982, 185] width 21 height 19
click at [137, 115] on div "***** Find" at bounding box center [569, 124] width 874 height 19
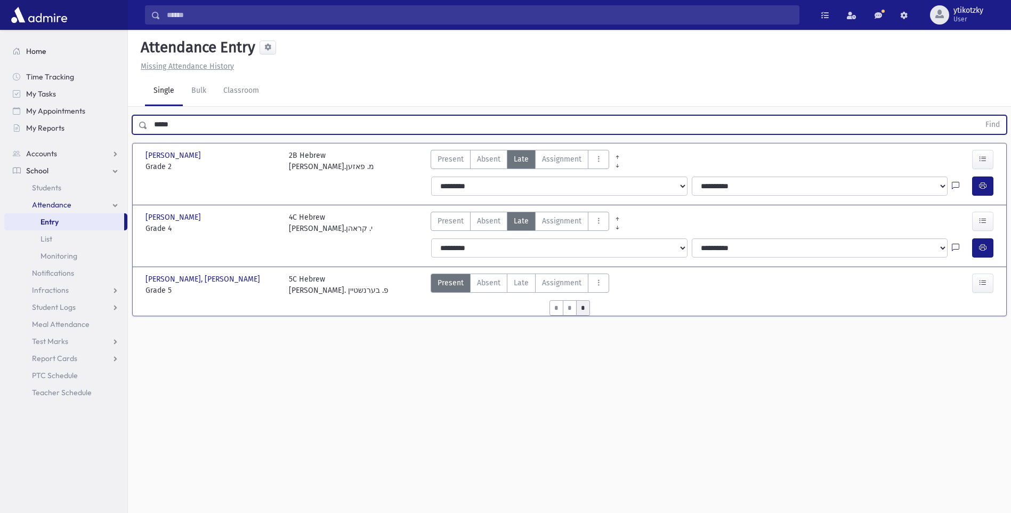
type input "*****"
click at [979, 116] on button "Find" at bounding box center [992, 125] width 27 height 18
